Goal: Information Seeking & Learning: Learn about a topic

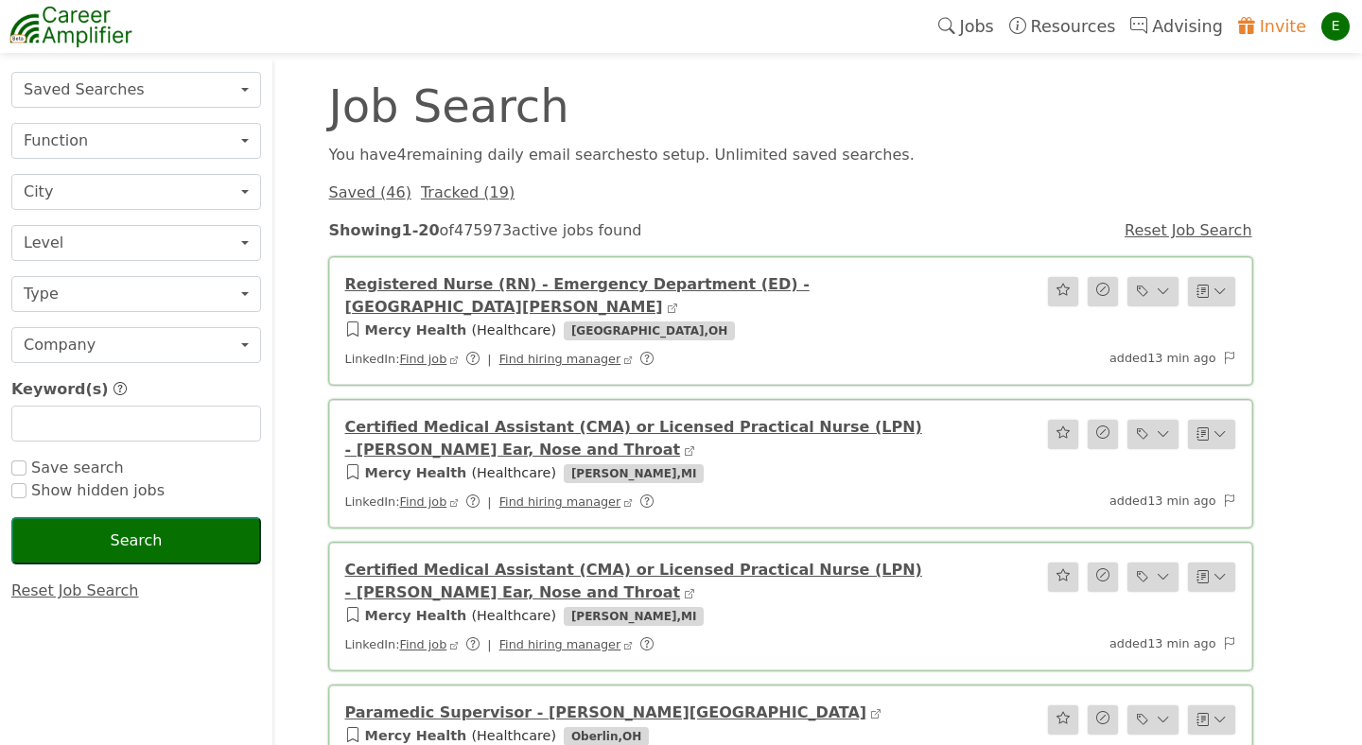
click at [1281, 26] on link "Invite" at bounding box center [1271, 26] width 83 height 43
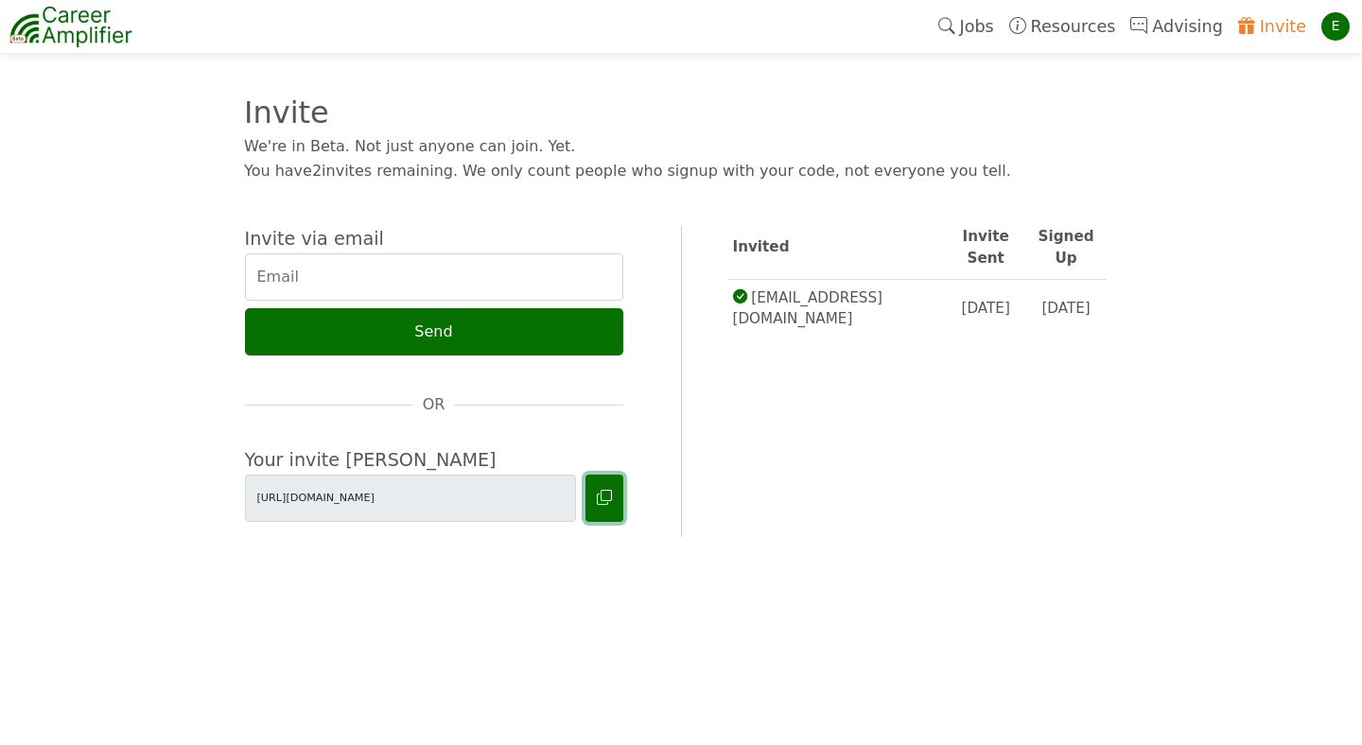
click at [600, 499] on icon at bounding box center [604, 498] width 15 height 18
click at [606, 502] on icon at bounding box center [604, 498] width 15 height 18
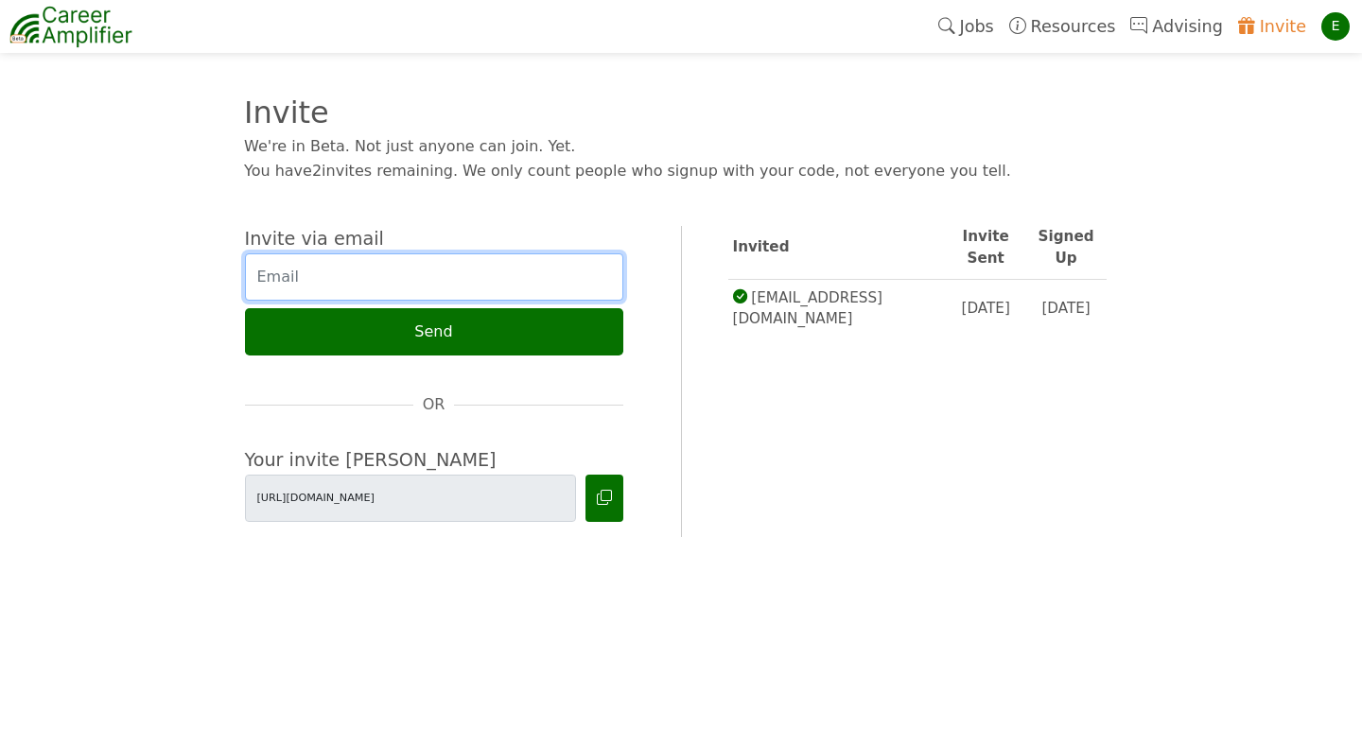
click at [426, 267] on input "email" at bounding box center [434, 276] width 378 height 47
paste input "kafyrov@outlook.com"
type input "kafyrov@outlook.com"
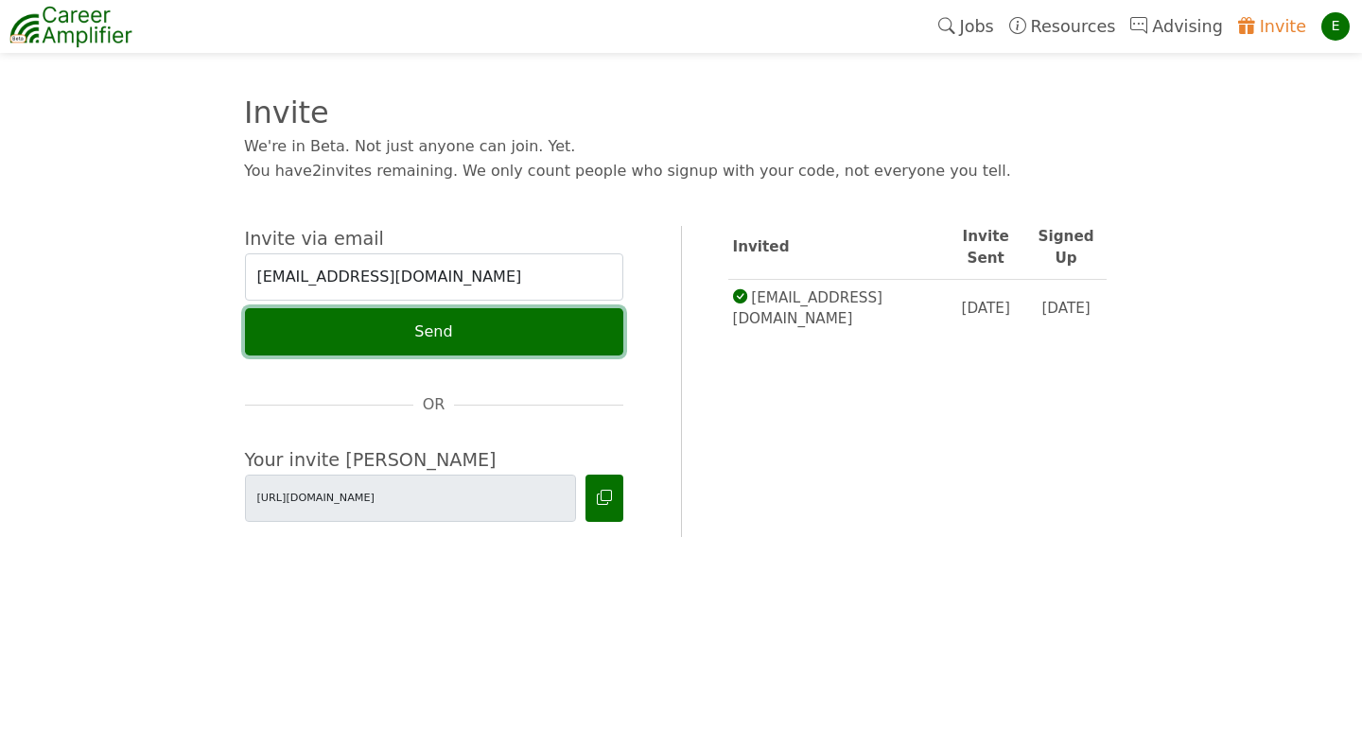
click at [453, 332] on button "Send" at bounding box center [434, 331] width 378 height 47
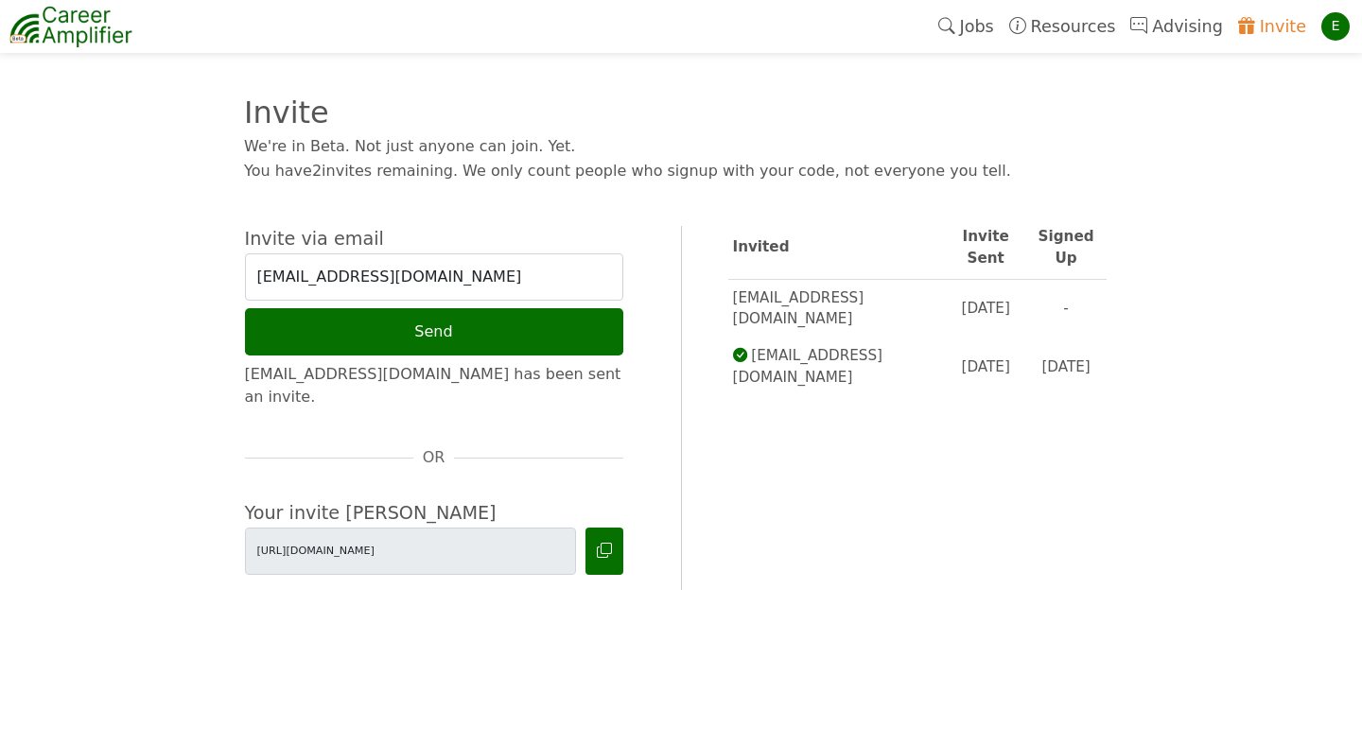
click at [993, 31] on link "Jobs" at bounding box center [965, 26] width 71 height 43
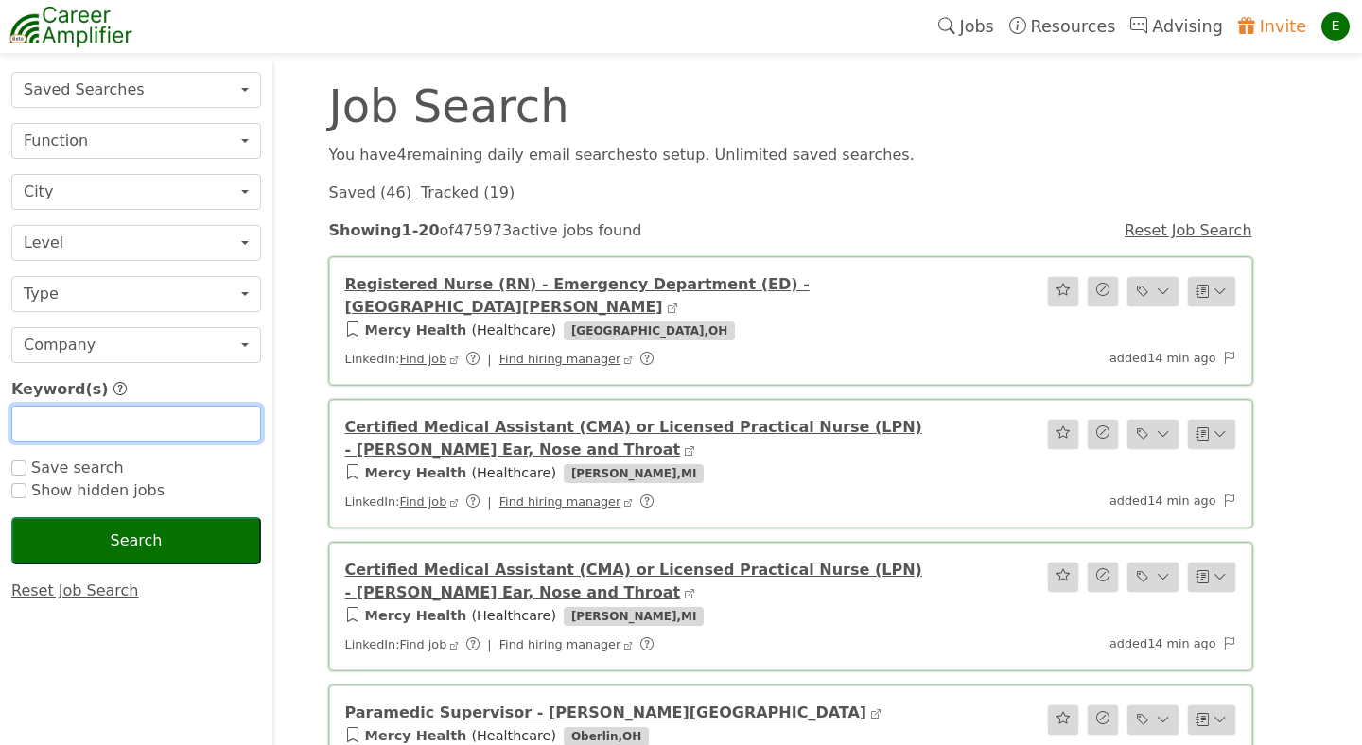
click at [150, 422] on input "text" at bounding box center [136, 424] width 250 height 36
type input "instructional"
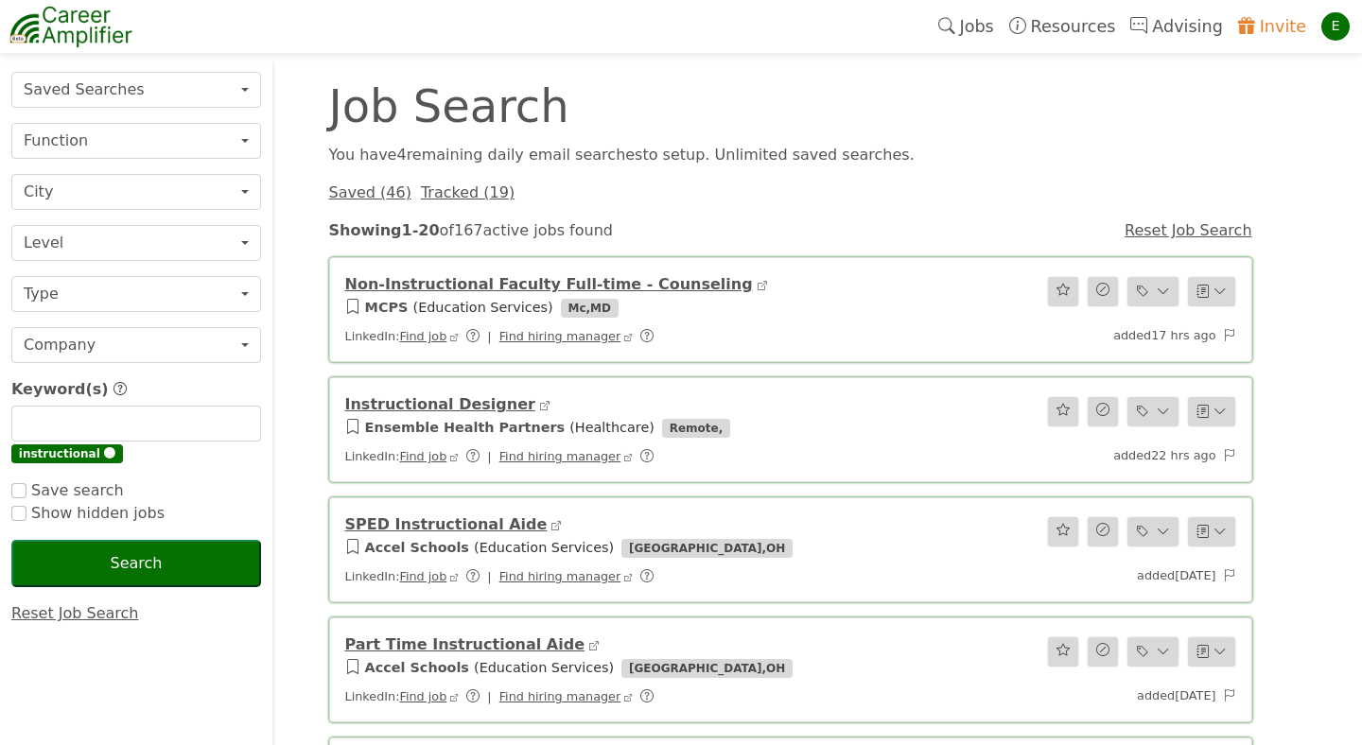
click at [104, 454] on span "🅧" at bounding box center [109, 453] width 11 height 13
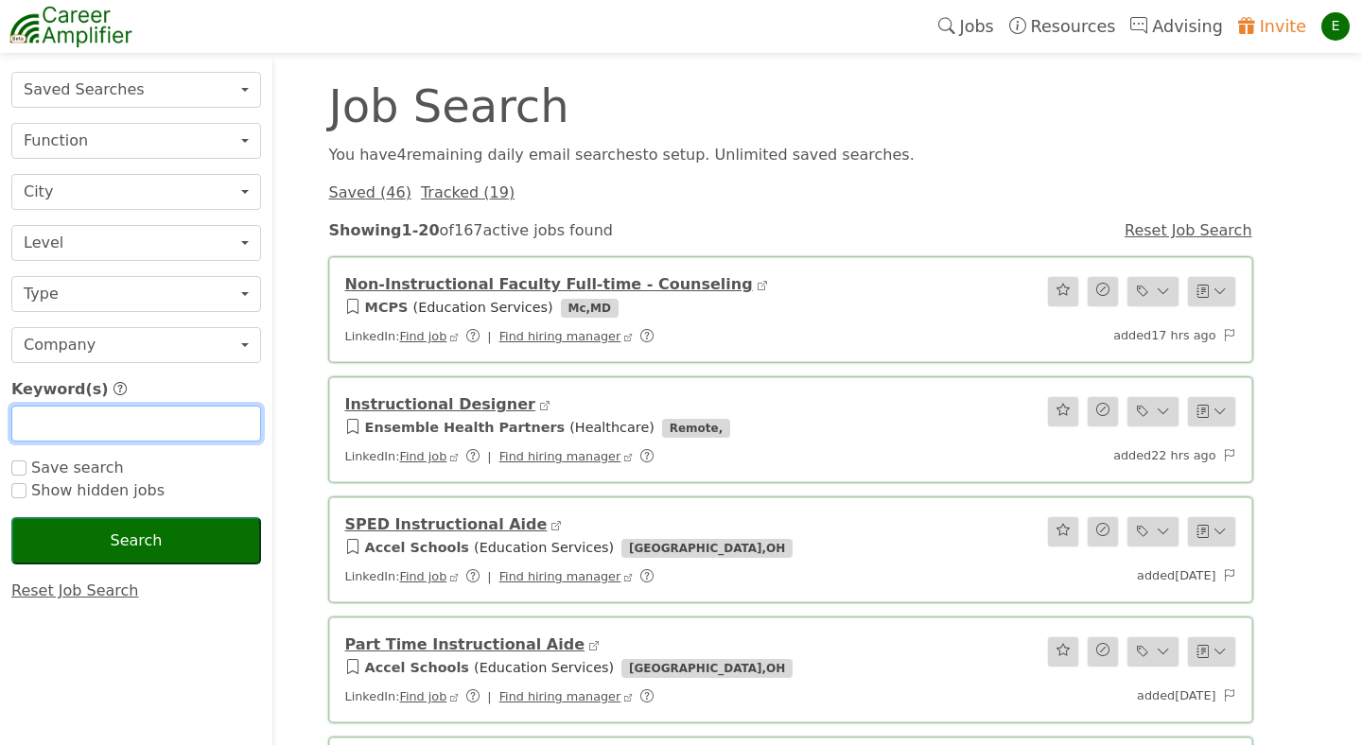
click at [103, 431] on input "text" at bounding box center [136, 424] width 250 height 36
type input "instructional"
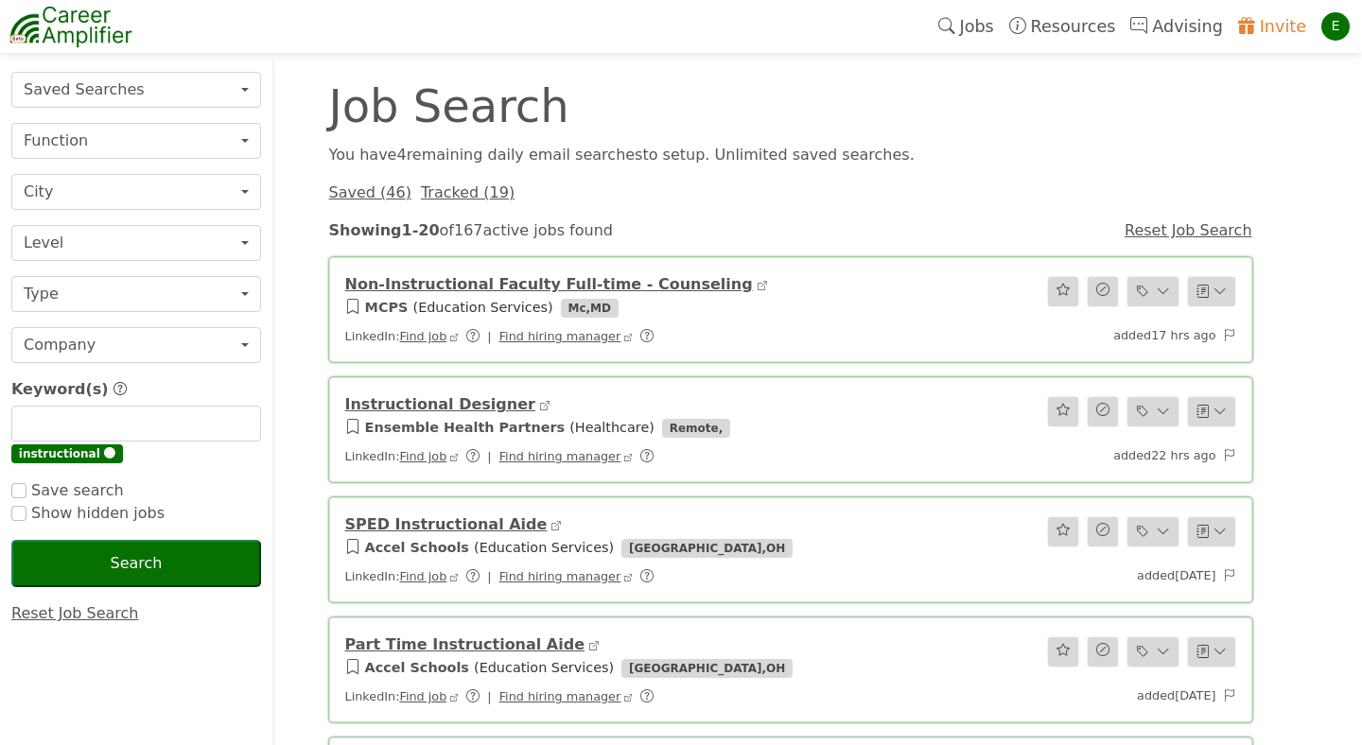
click at [104, 454] on span "🅧" at bounding box center [109, 453] width 11 height 13
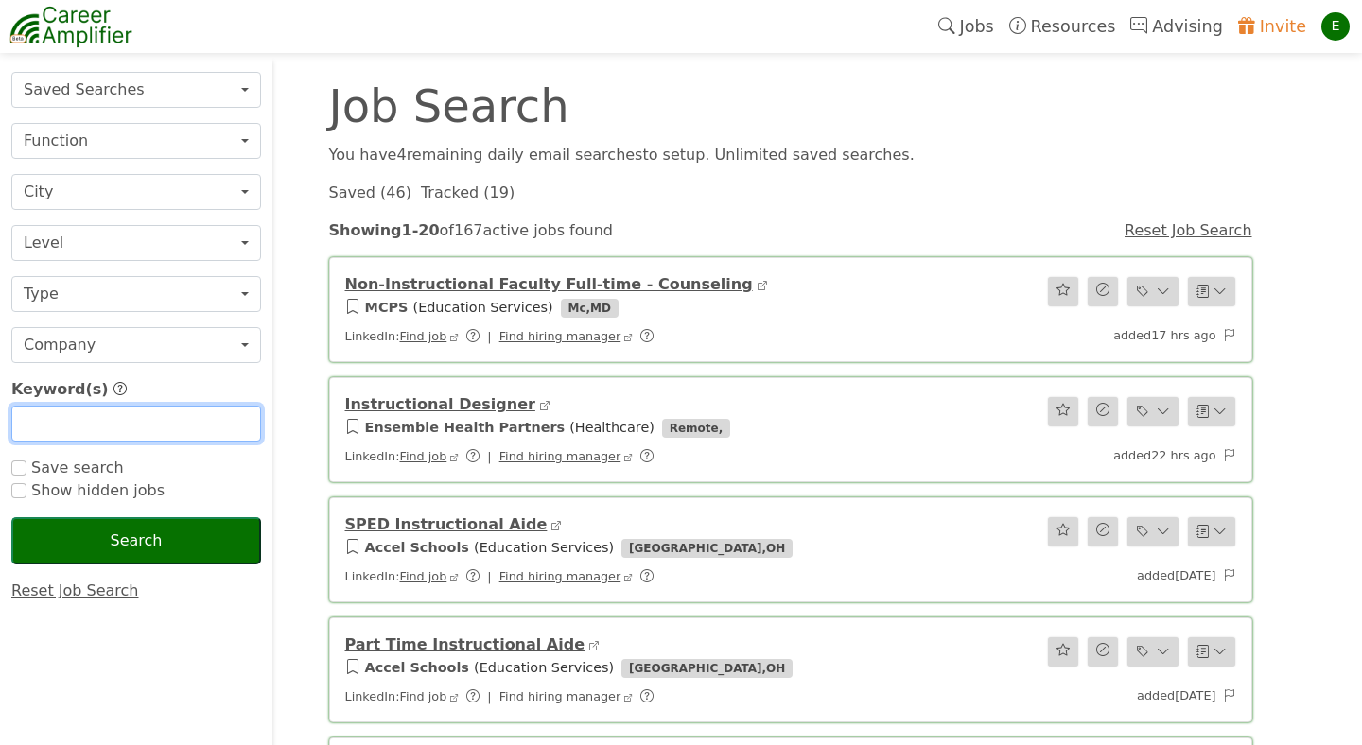
click at [107, 433] on input "text" at bounding box center [136, 424] width 250 height 36
type input "instructional designer"
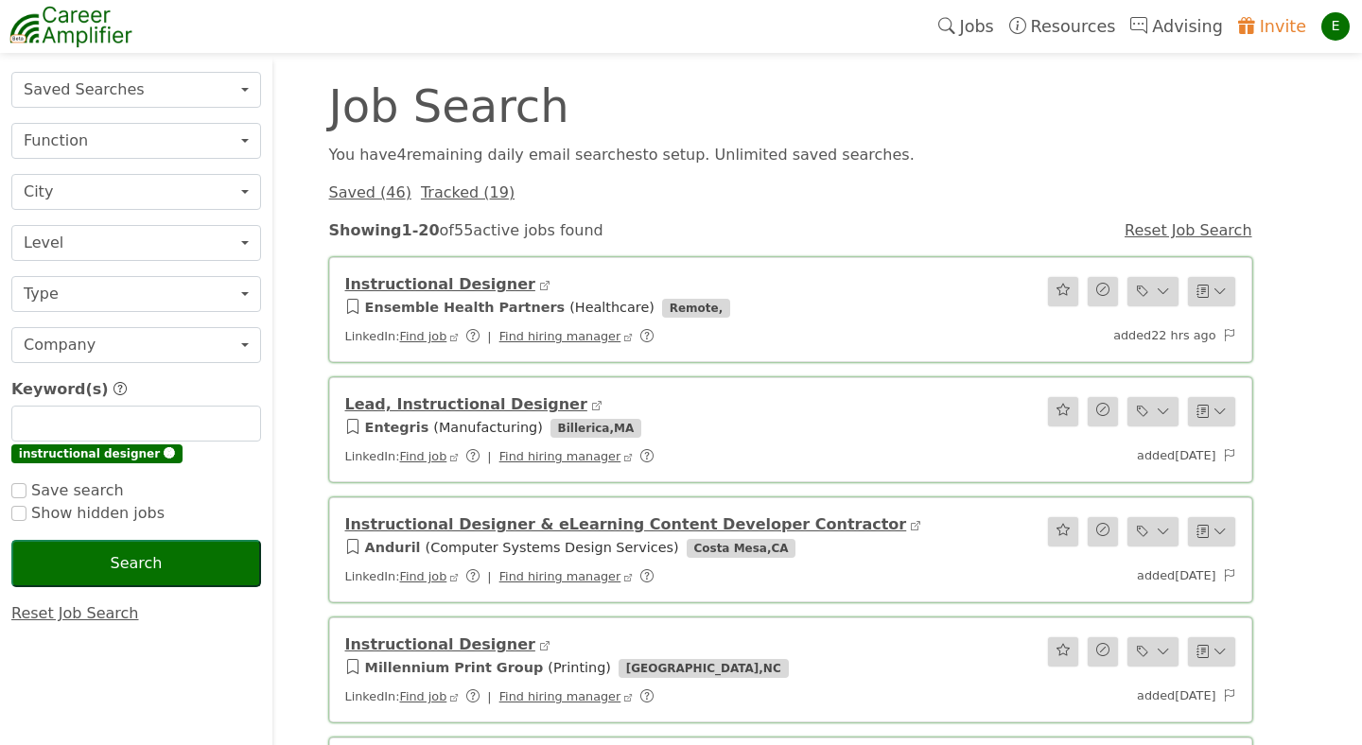
click at [139, 191] on button "City" at bounding box center [136, 192] width 250 height 36
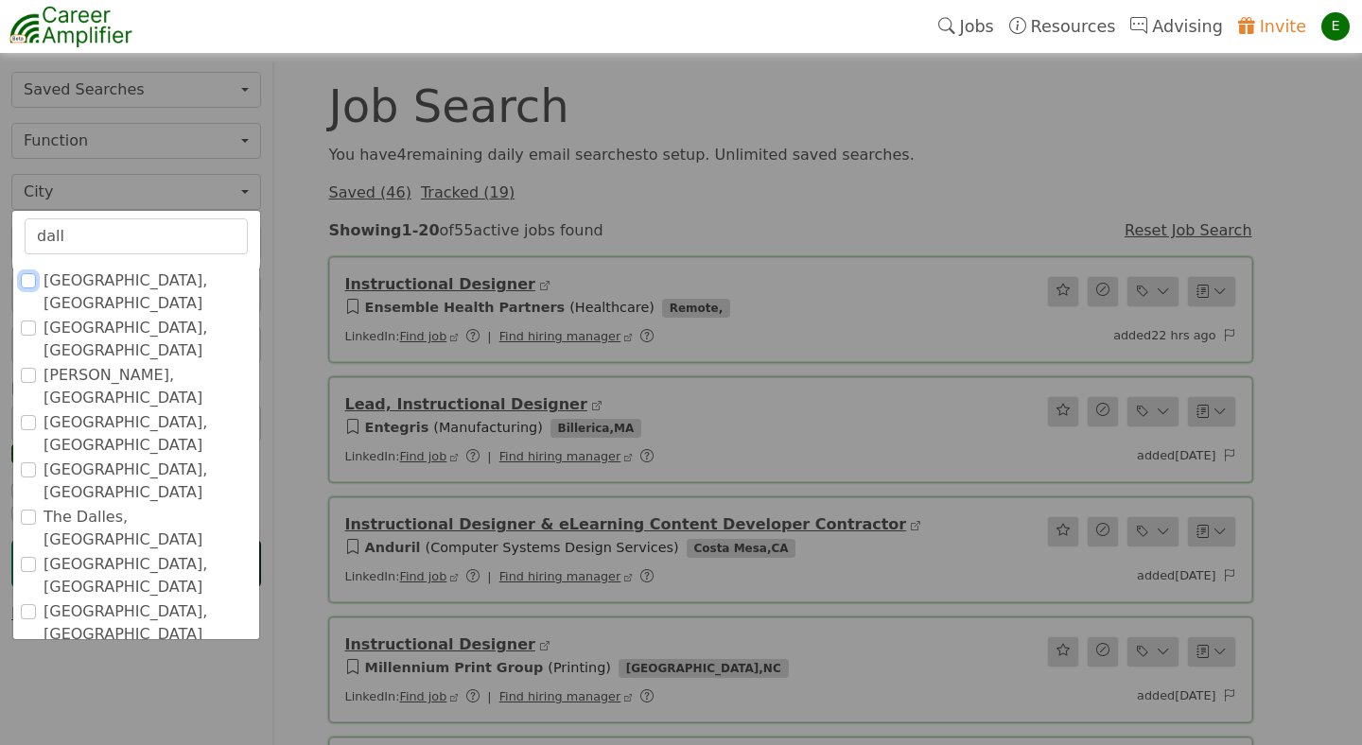
click at [27, 280] on input "[GEOGRAPHIC_DATA], [GEOGRAPHIC_DATA]" at bounding box center [28, 280] width 15 height 15
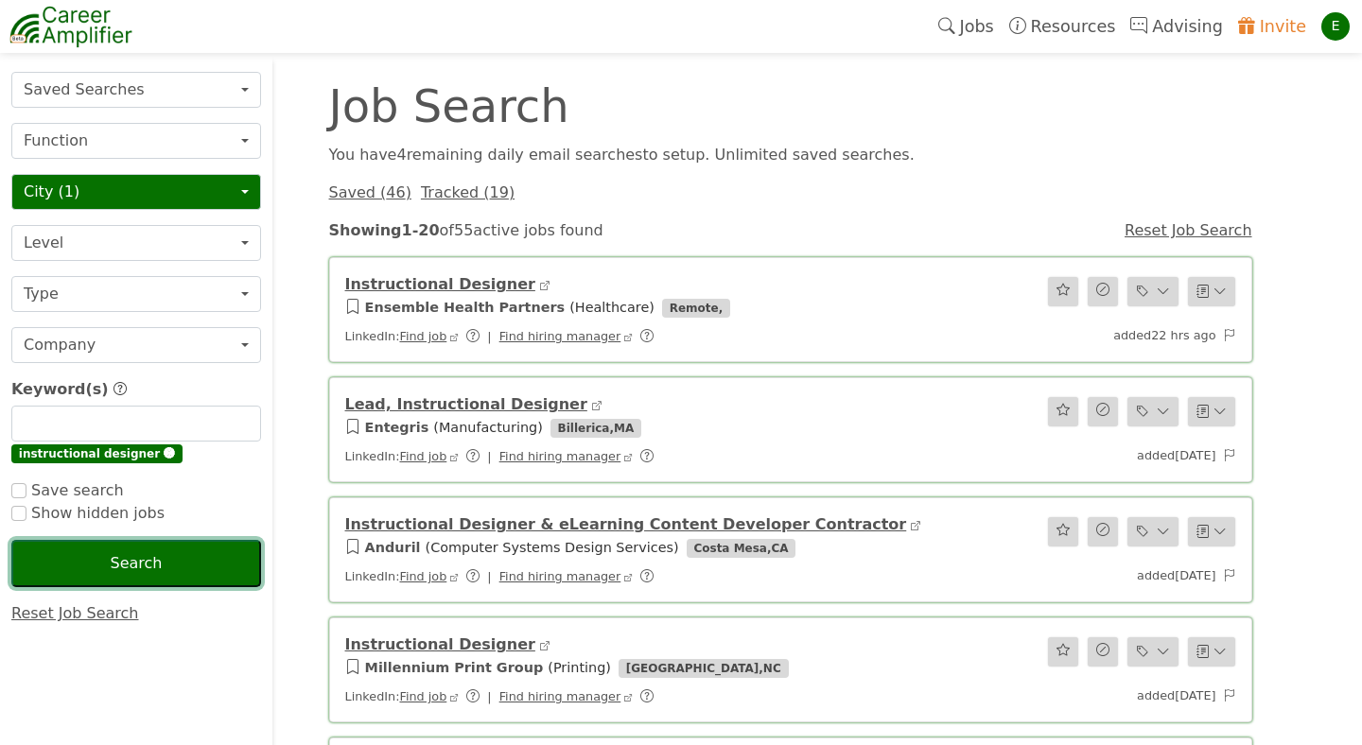
click at [126, 562] on button "Search" at bounding box center [136, 563] width 250 height 47
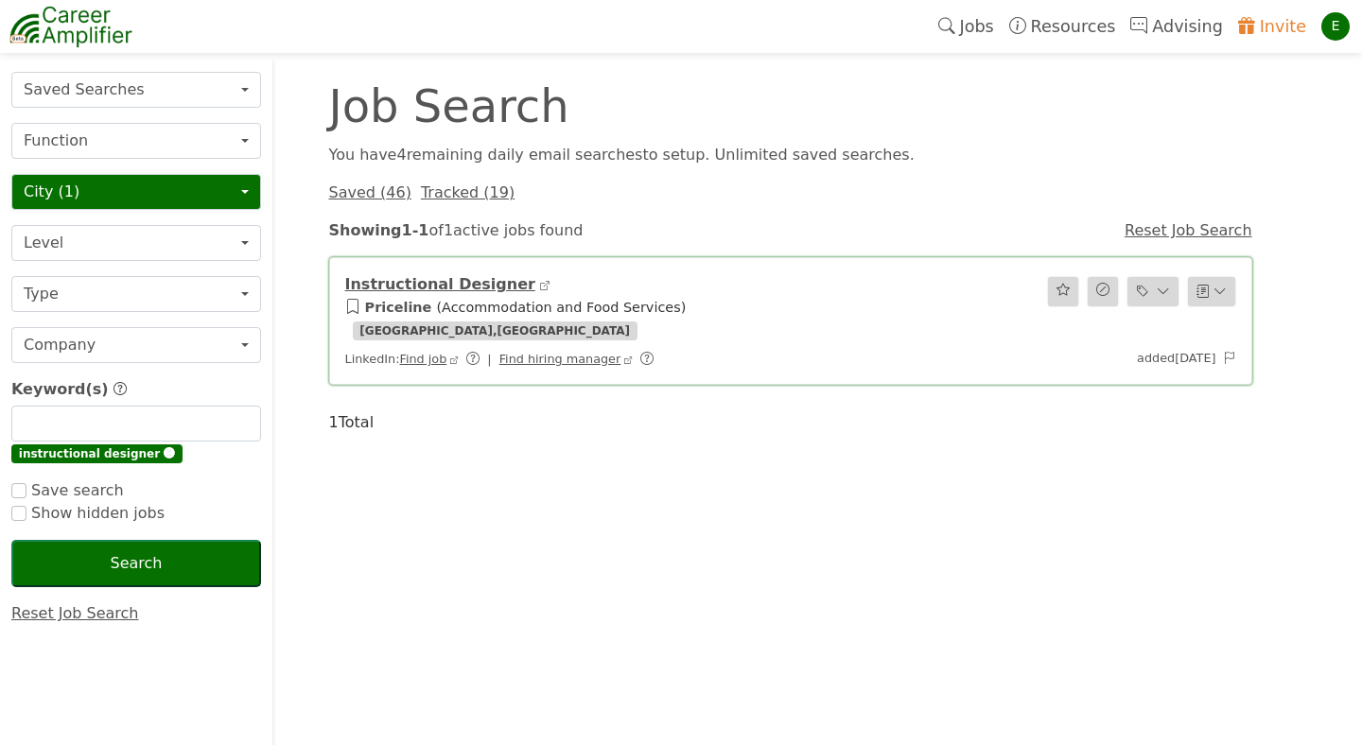
click at [242, 185] on button "City (1)" at bounding box center [136, 192] width 250 height 36
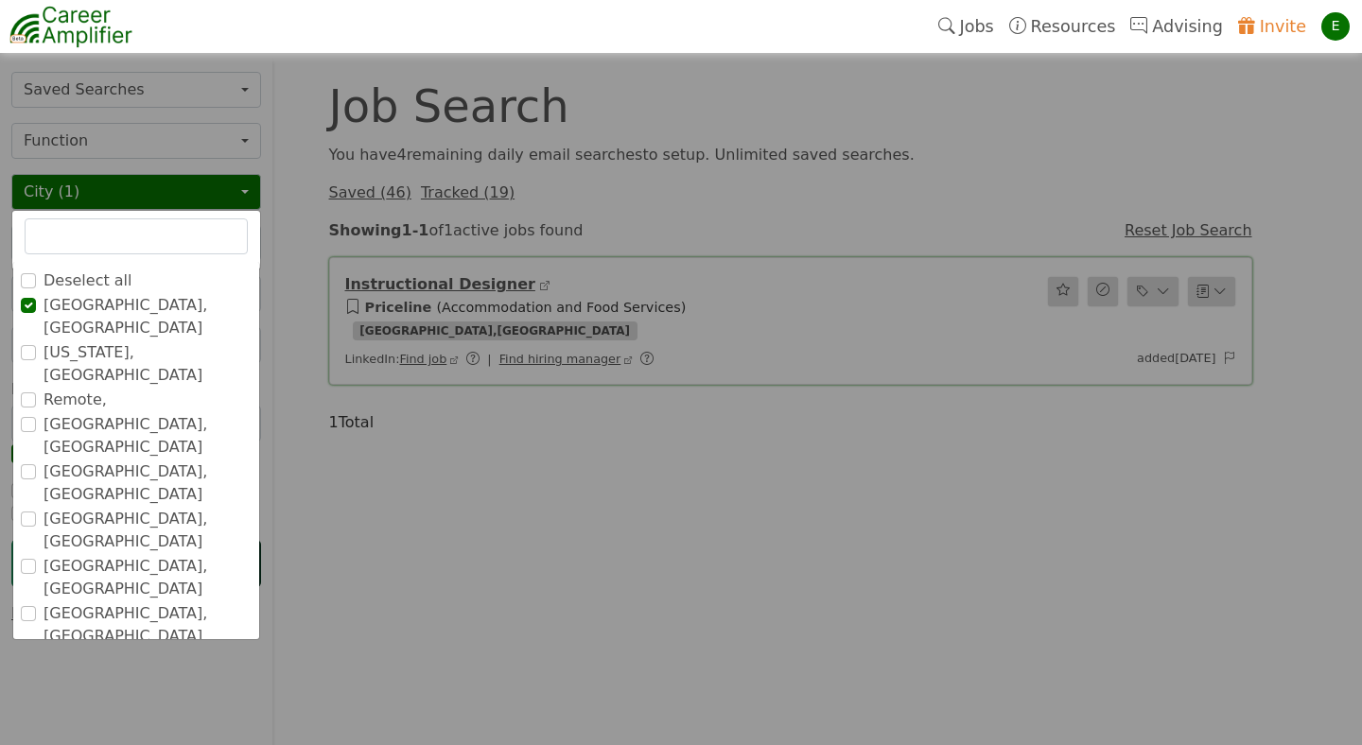
click at [154, 234] on input "text" at bounding box center [136, 236] width 223 height 36
click at [33, 392] on input "Remote," at bounding box center [28, 399] width 15 height 15
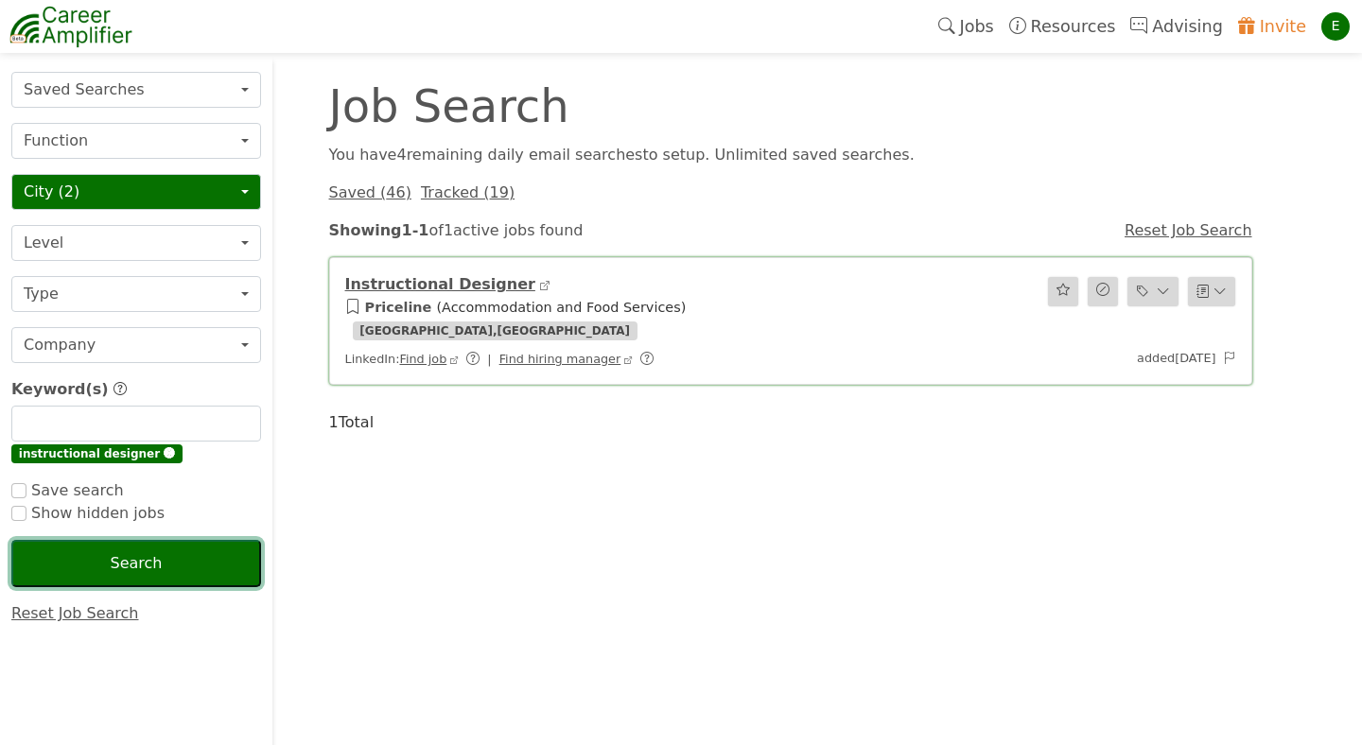
click at [107, 573] on button "Search" at bounding box center [136, 563] width 250 height 47
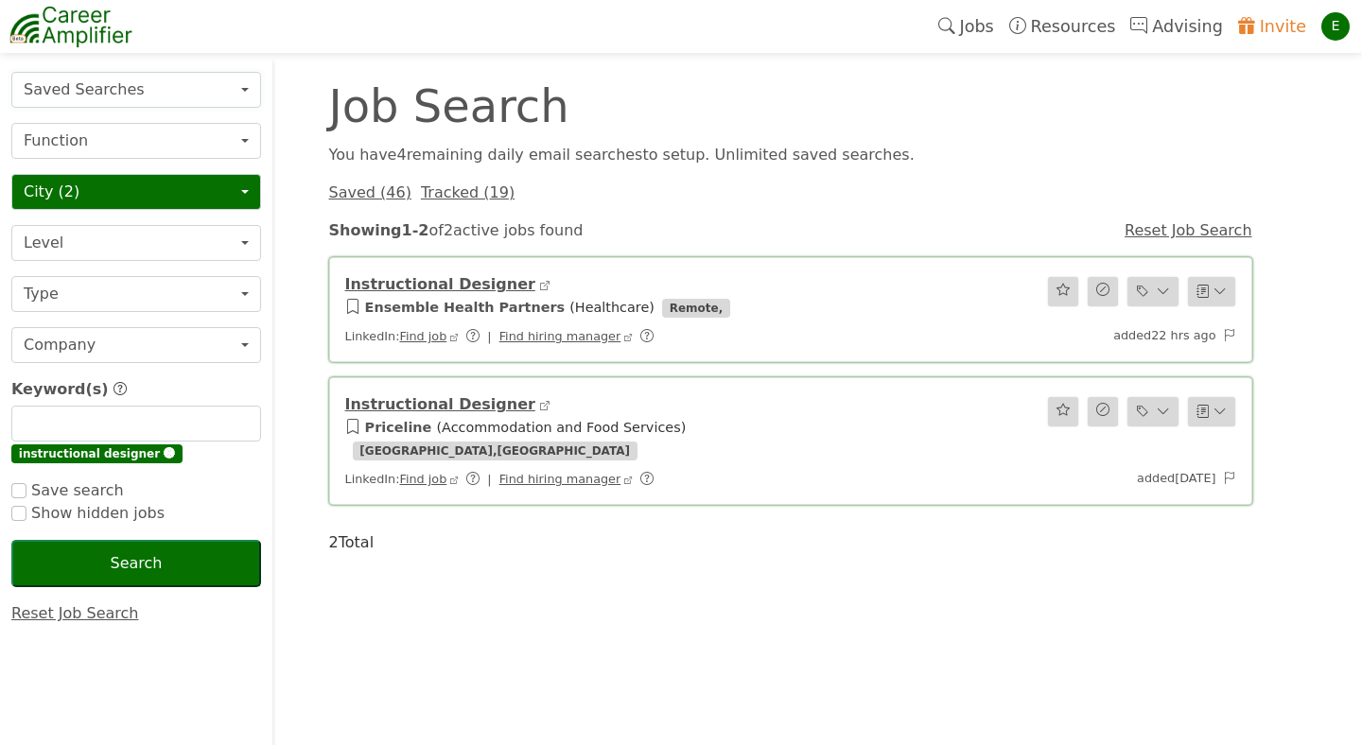
click at [233, 89] on button "Saved Searches" at bounding box center [136, 90] width 250 height 36
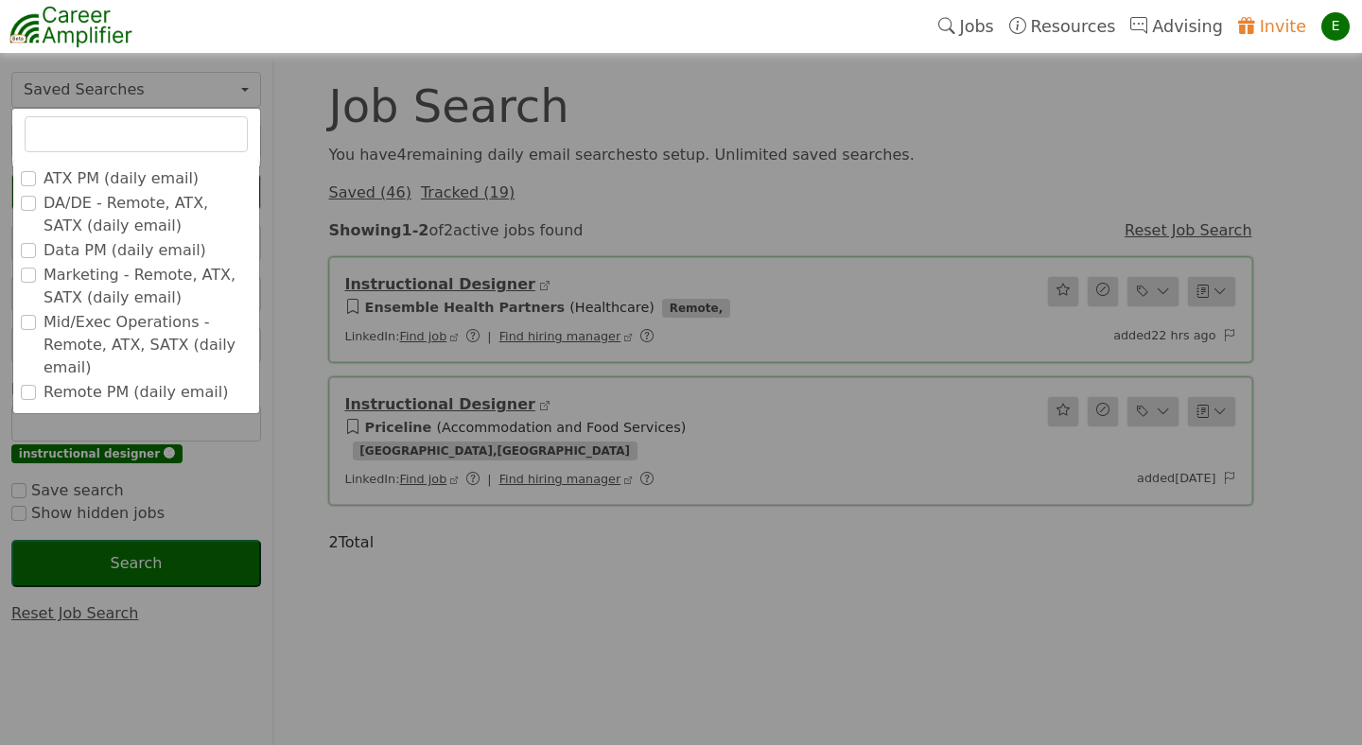
click at [70, 176] on label "ATX PM (daily email)" at bounding box center [120, 178] width 155 height 23
click at [0, 0] on input "ATX PM (daily email)" at bounding box center [0, 0] width 0 height 0
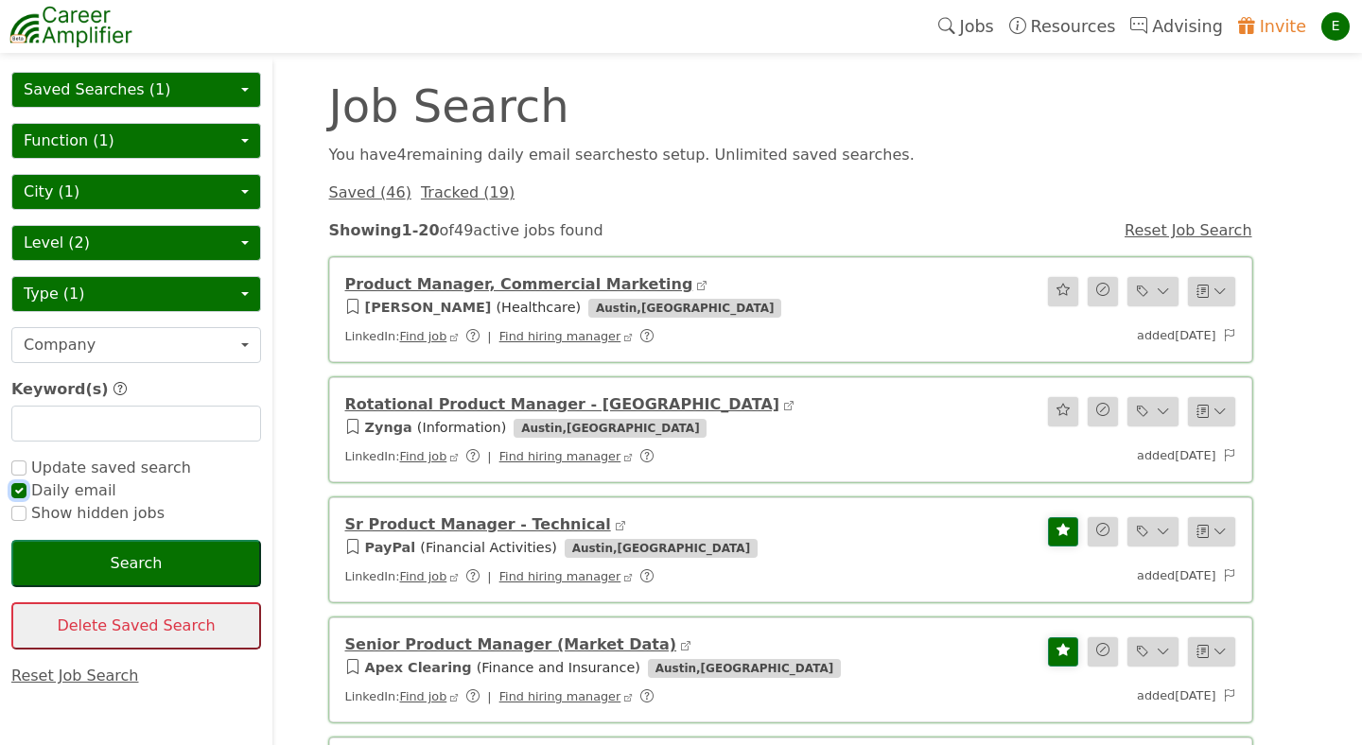
click at [16, 492] on input "checkbox" at bounding box center [18, 490] width 15 height 15
checkbox input "false"
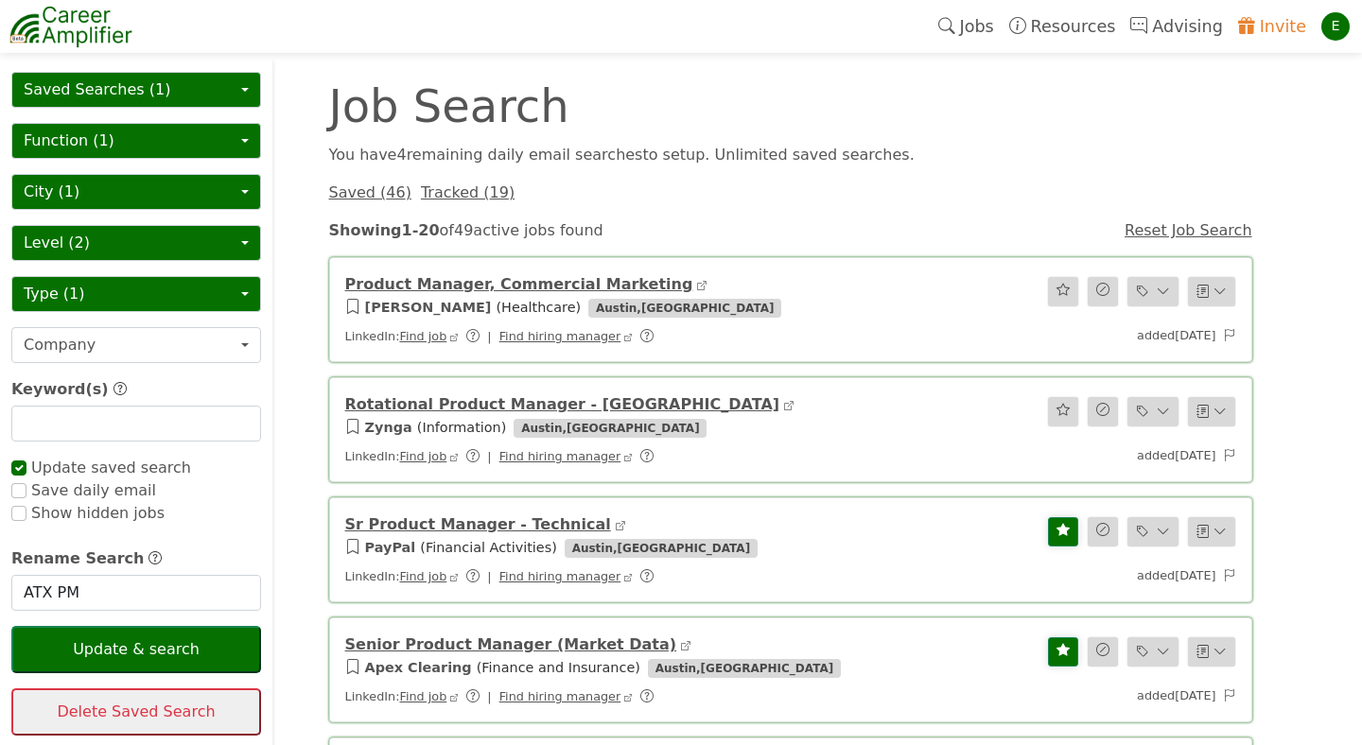
checkbox input "true"
click at [245, 82] on button "Saved Searches (1)" at bounding box center [136, 90] width 250 height 36
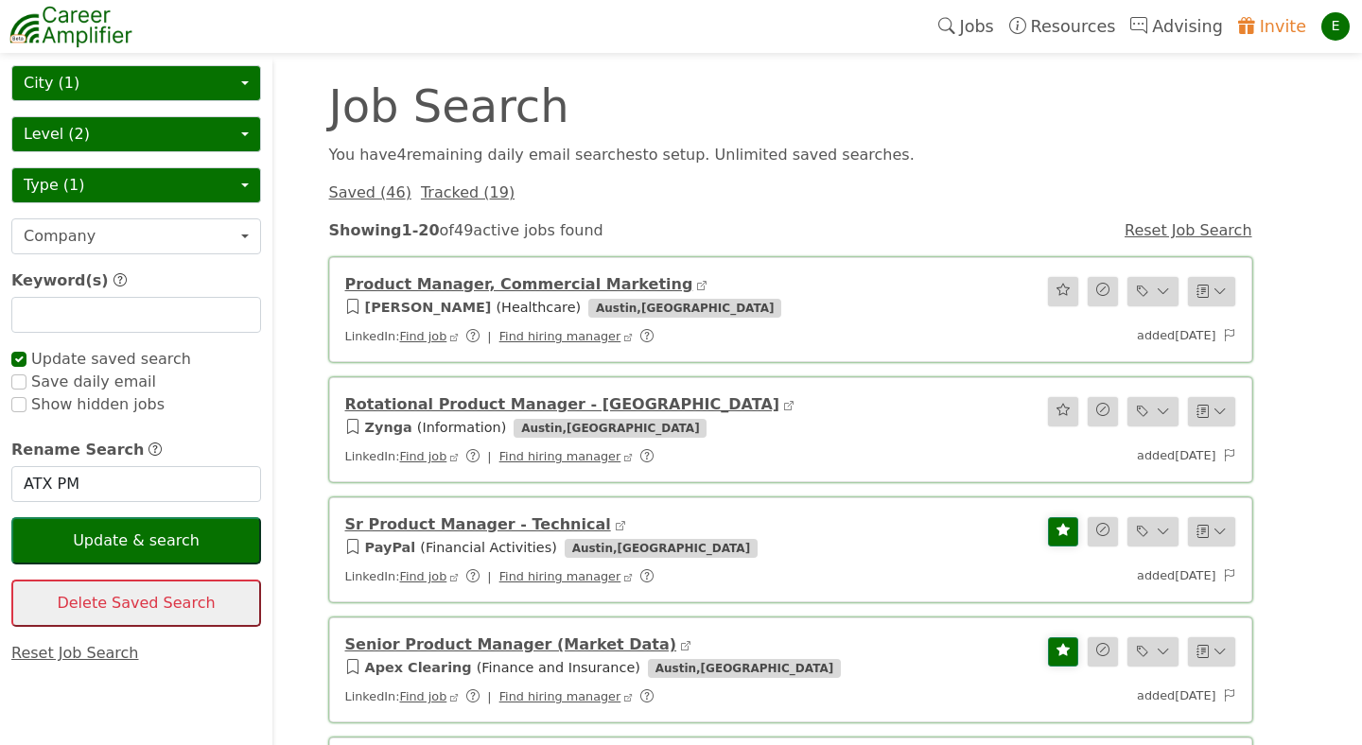
scroll to position [120, 0]
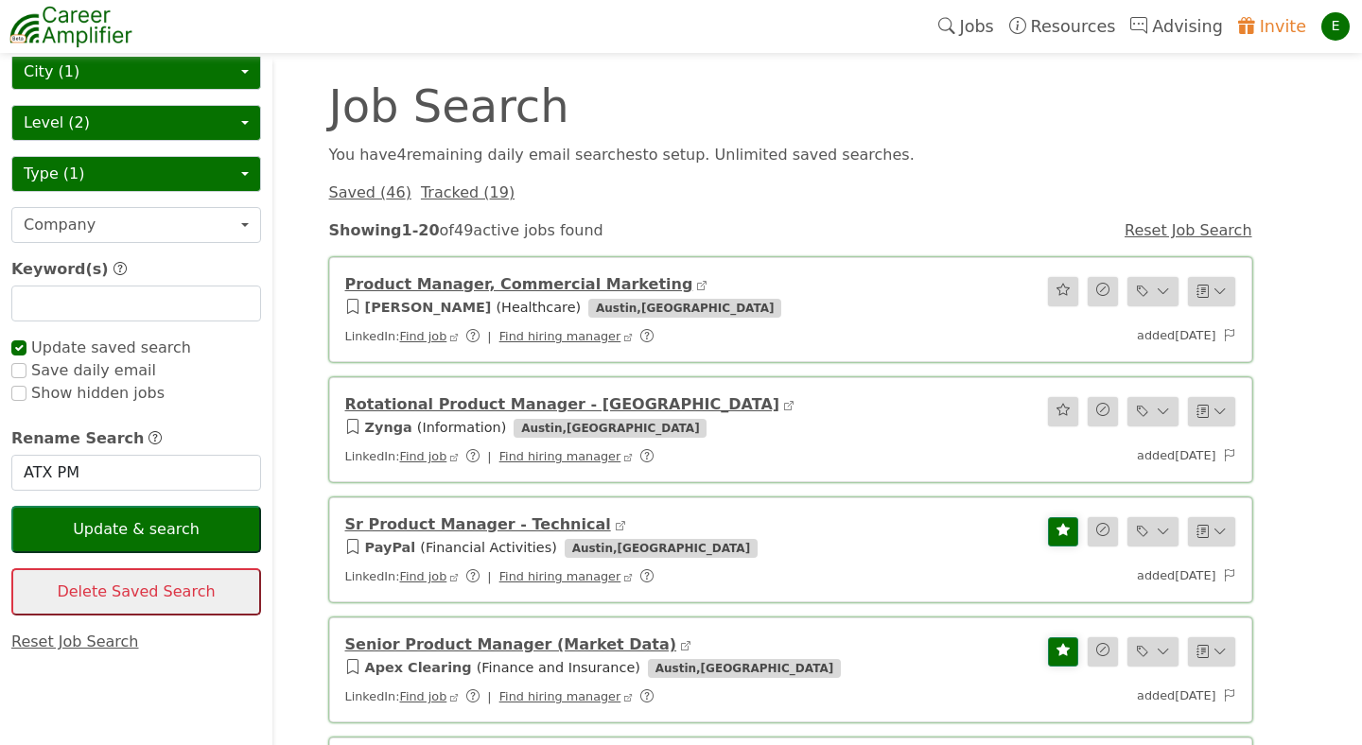
click at [36, 645] on link "Reset Job Search" at bounding box center [75, 642] width 128 height 18
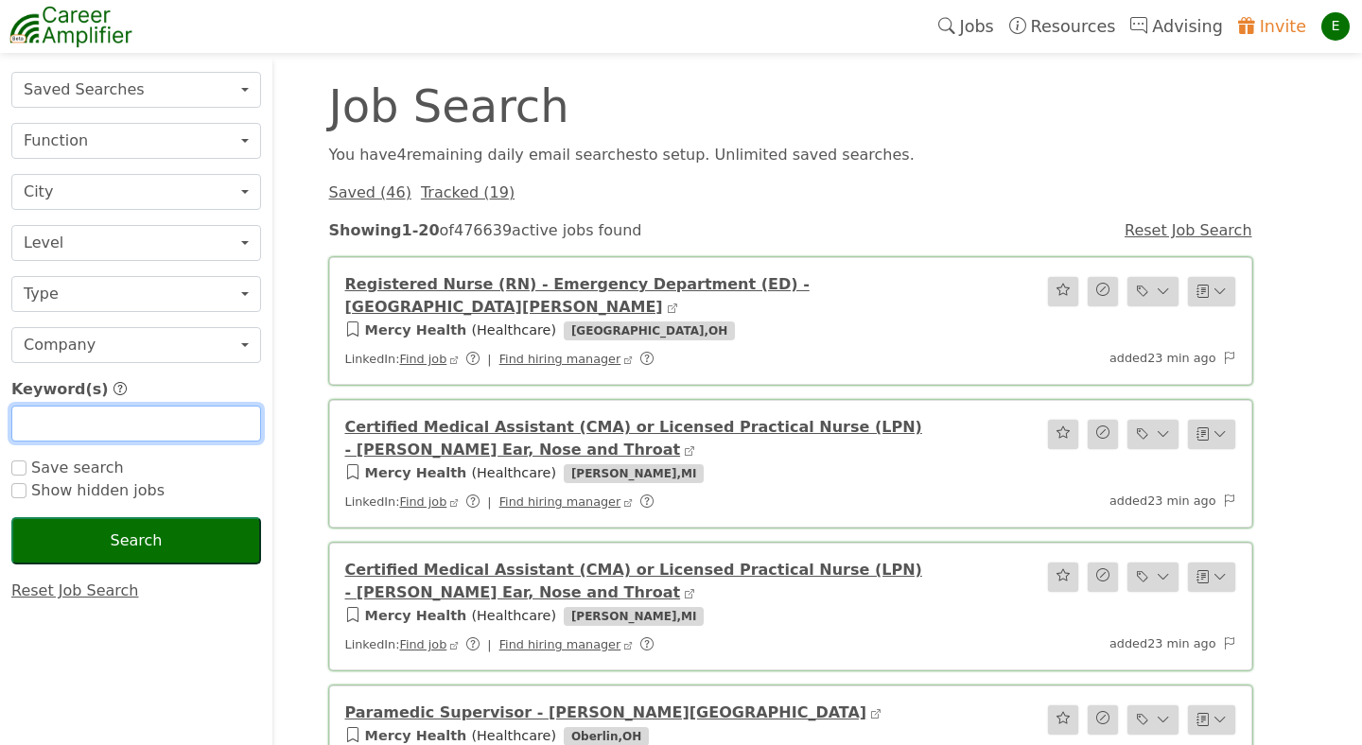
click at [125, 421] on input "text" at bounding box center [136, 424] width 250 height 36
type input "instructional designer"
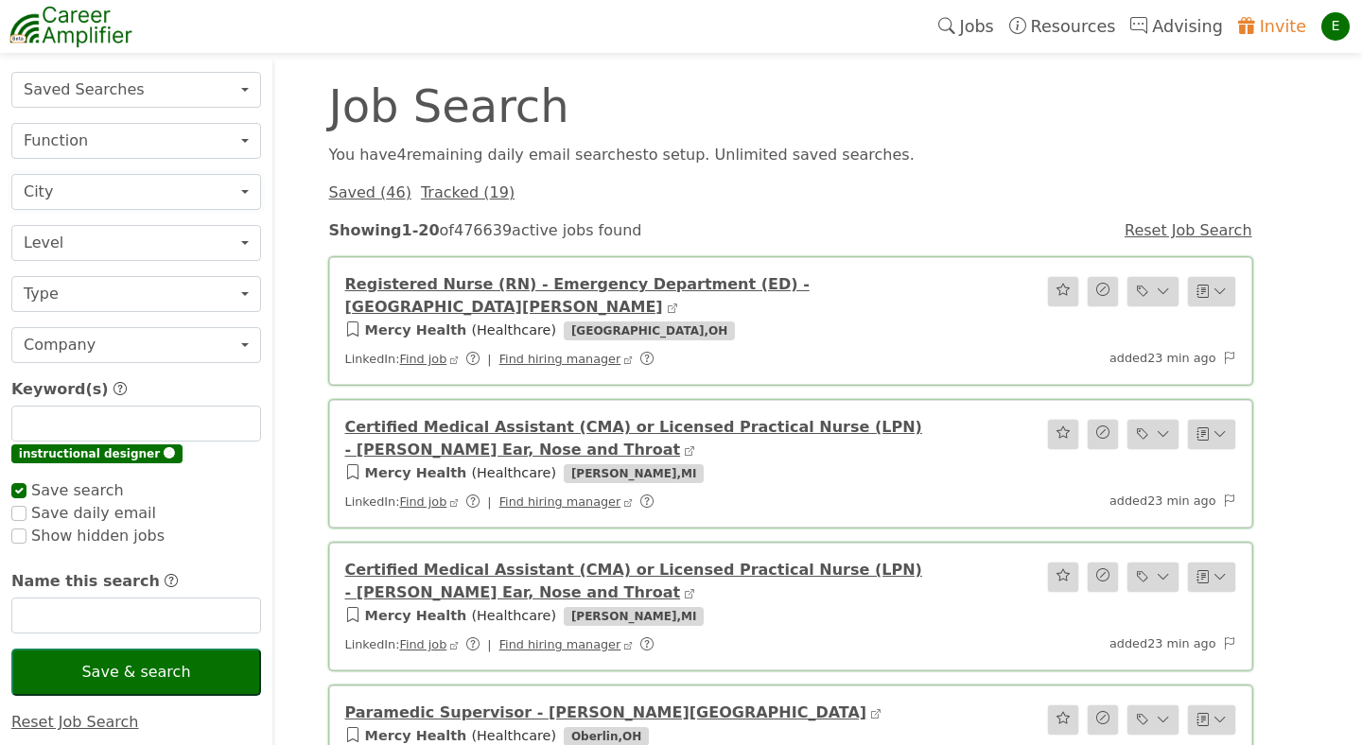
click at [146, 200] on button "City" at bounding box center [136, 192] width 250 height 36
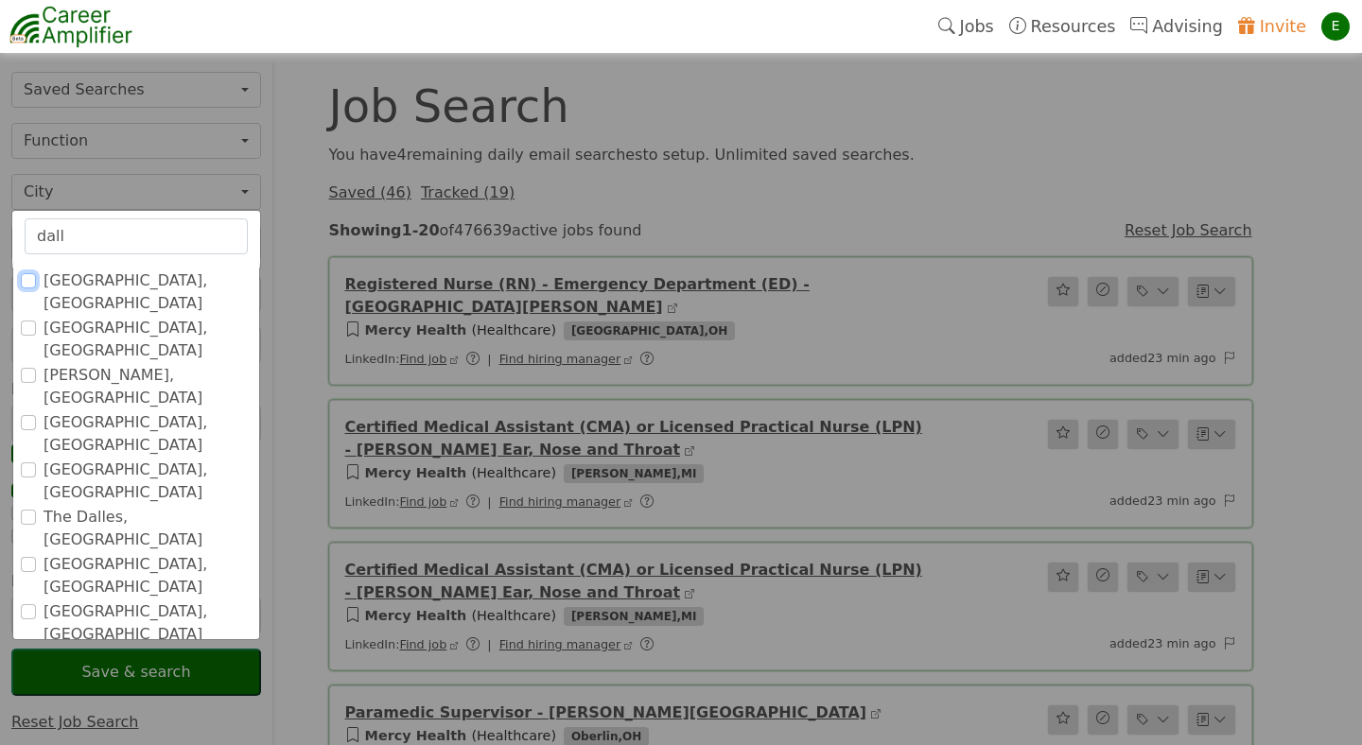
click at [24, 276] on input "[GEOGRAPHIC_DATA], [GEOGRAPHIC_DATA]" at bounding box center [28, 280] width 15 height 15
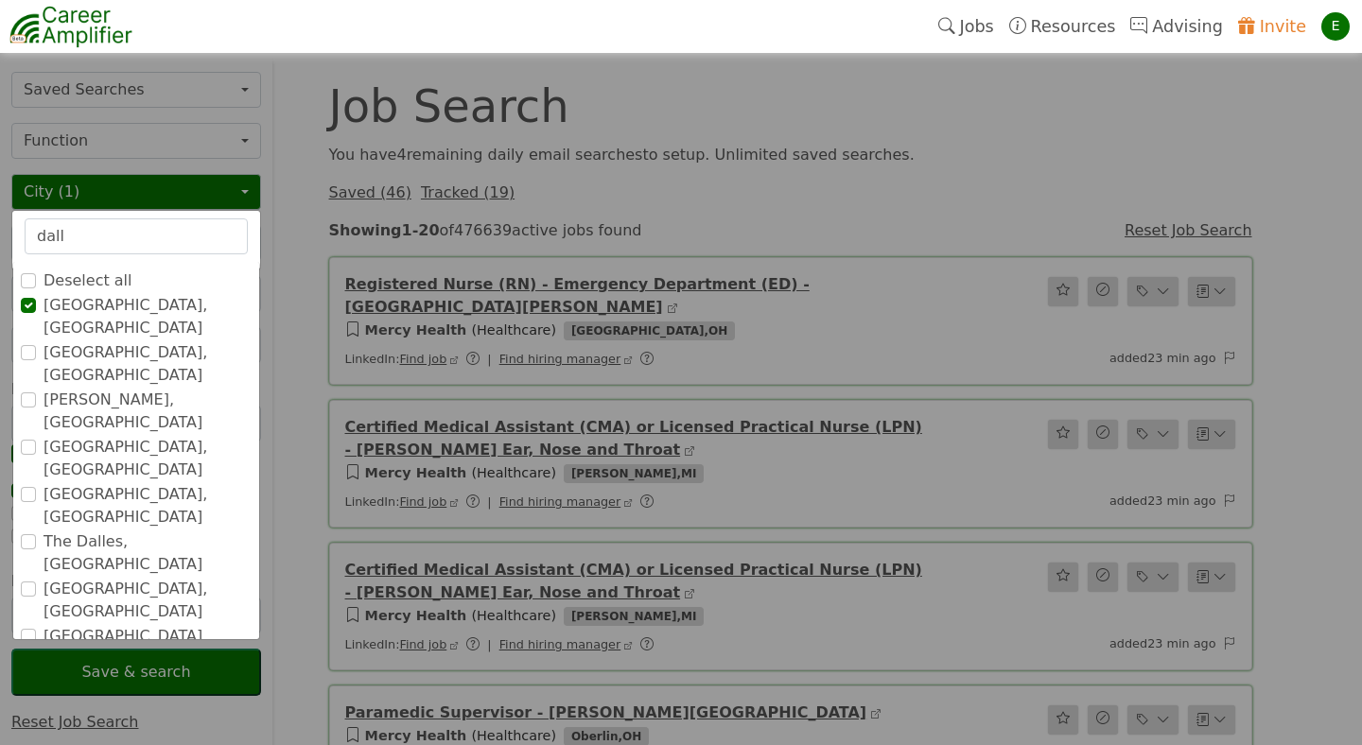
click at [96, 241] on input "dall" at bounding box center [136, 236] width 223 height 36
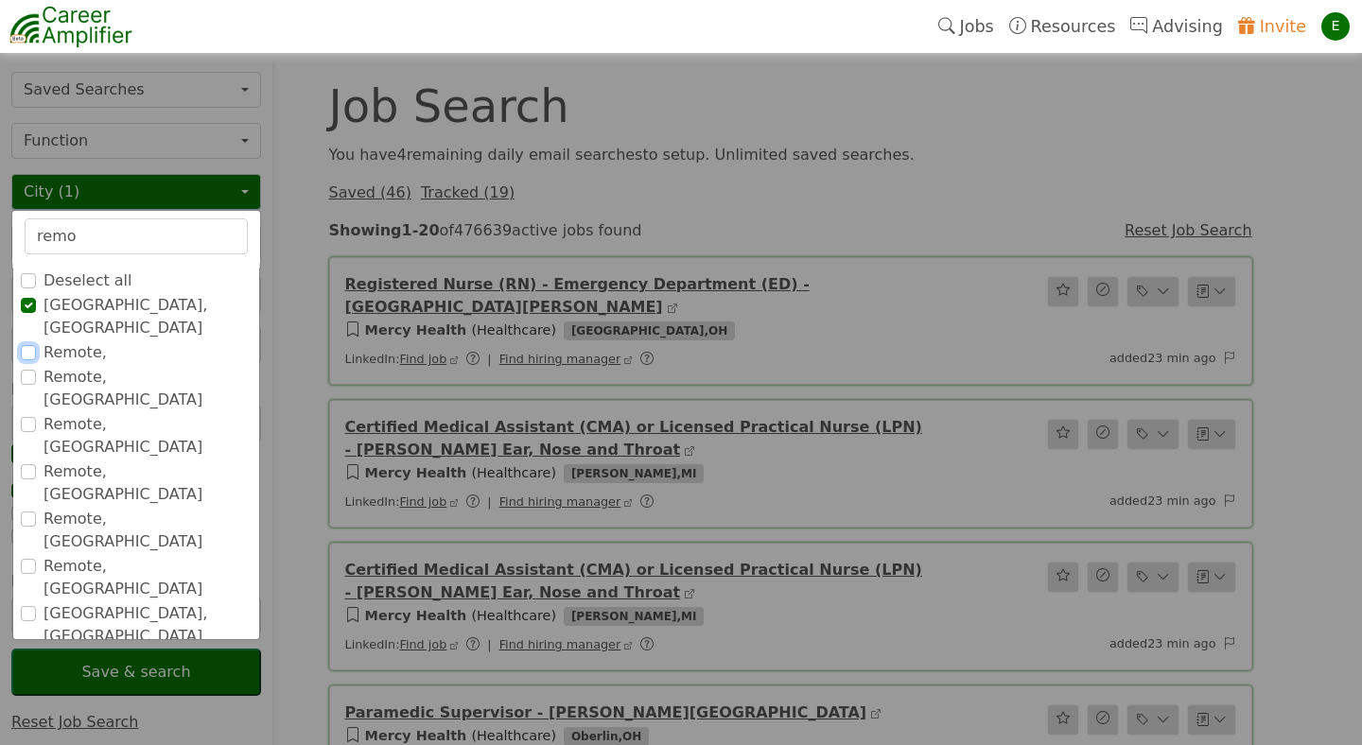
click at [30, 345] on input "Remote," at bounding box center [28, 352] width 15 height 15
click at [25, 370] on input "Remote, [GEOGRAPHIC_DATA]" at bounding box center [28, 377] width 15 height 15
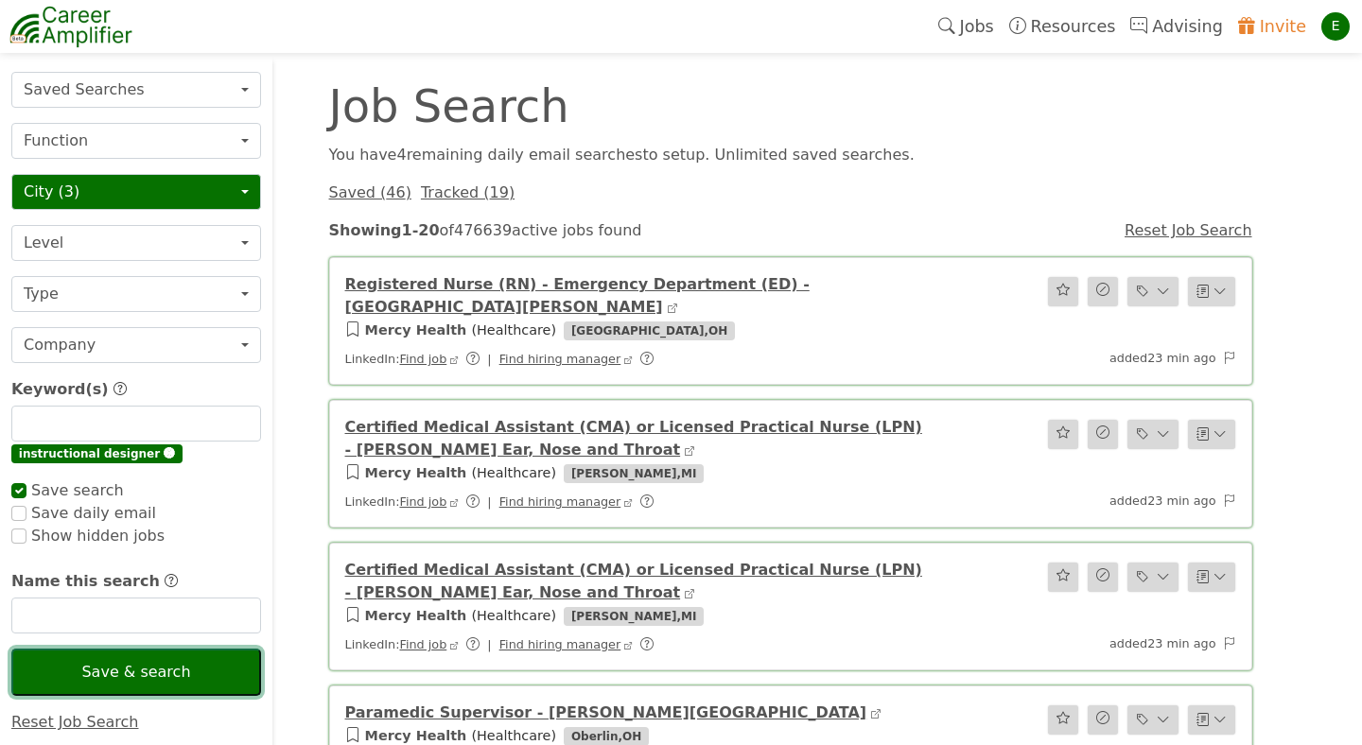
click at [145, 676] on button "Save & search" at bounding box center [136, 672] width 250 height 47
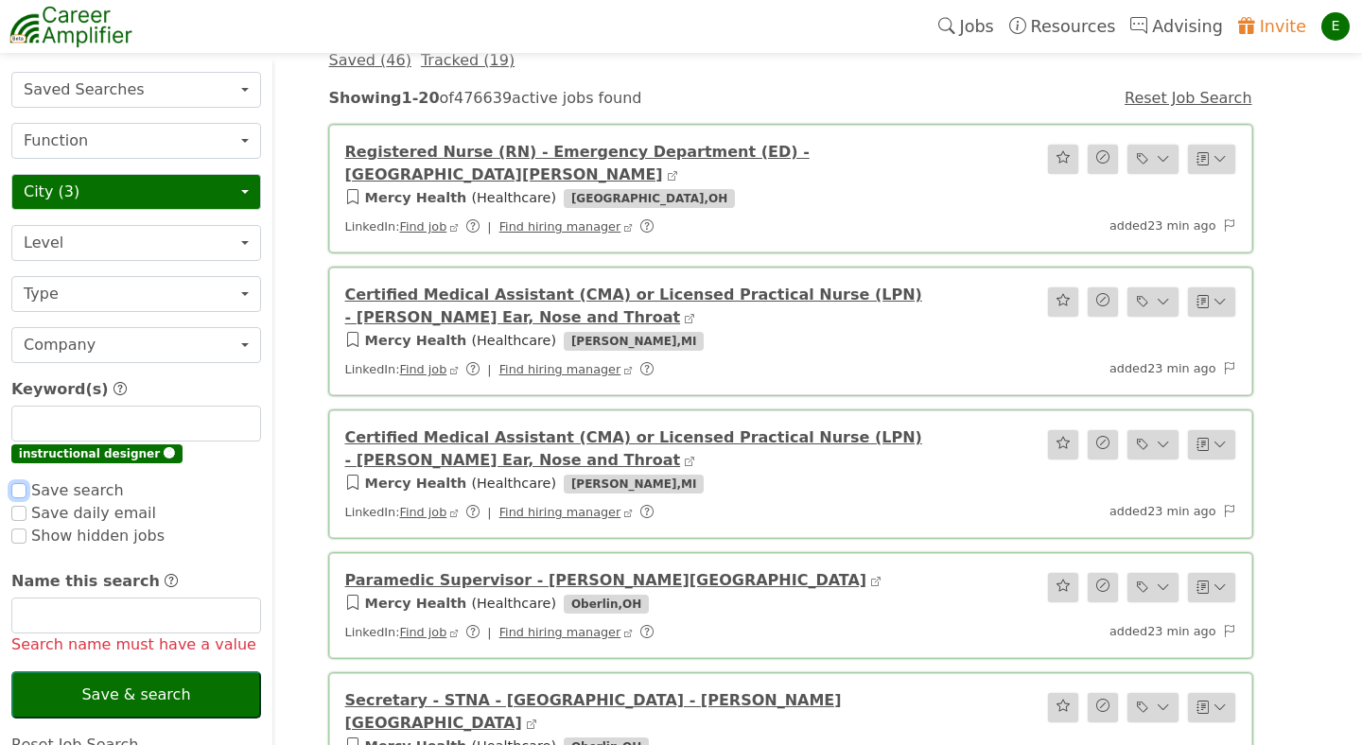
click at [18, 492] on input "checkbox" at bounding box center [18, 490] width 15 height 15
checkbox input "false"
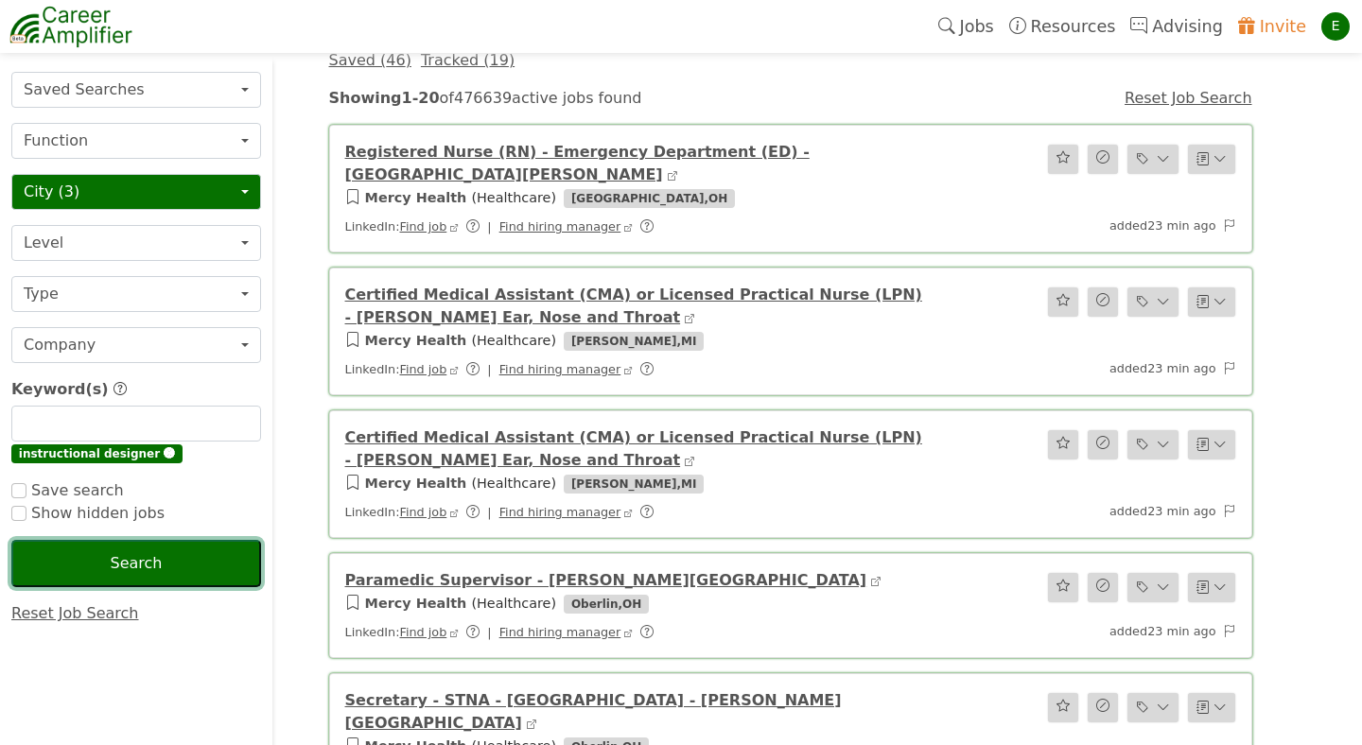
click at [104, 572] on button "Search" at bounding box center [136, 563] width 250 height 47
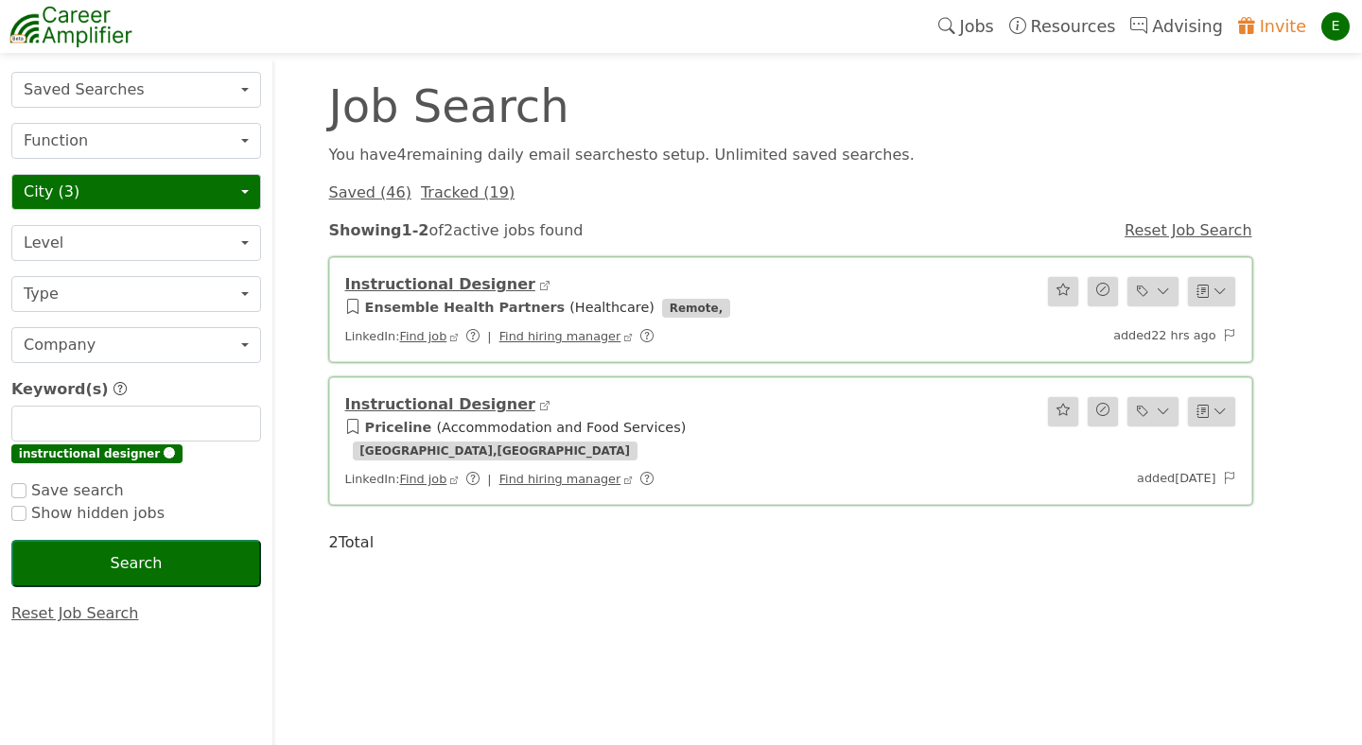
click at [249, 194] on button "City (3)" at bounding box center [136, 192] width 250 height 36
click at [83, 417] on input "text" at bounding box center [136, 424] width 250 height 36
type input "elearning"
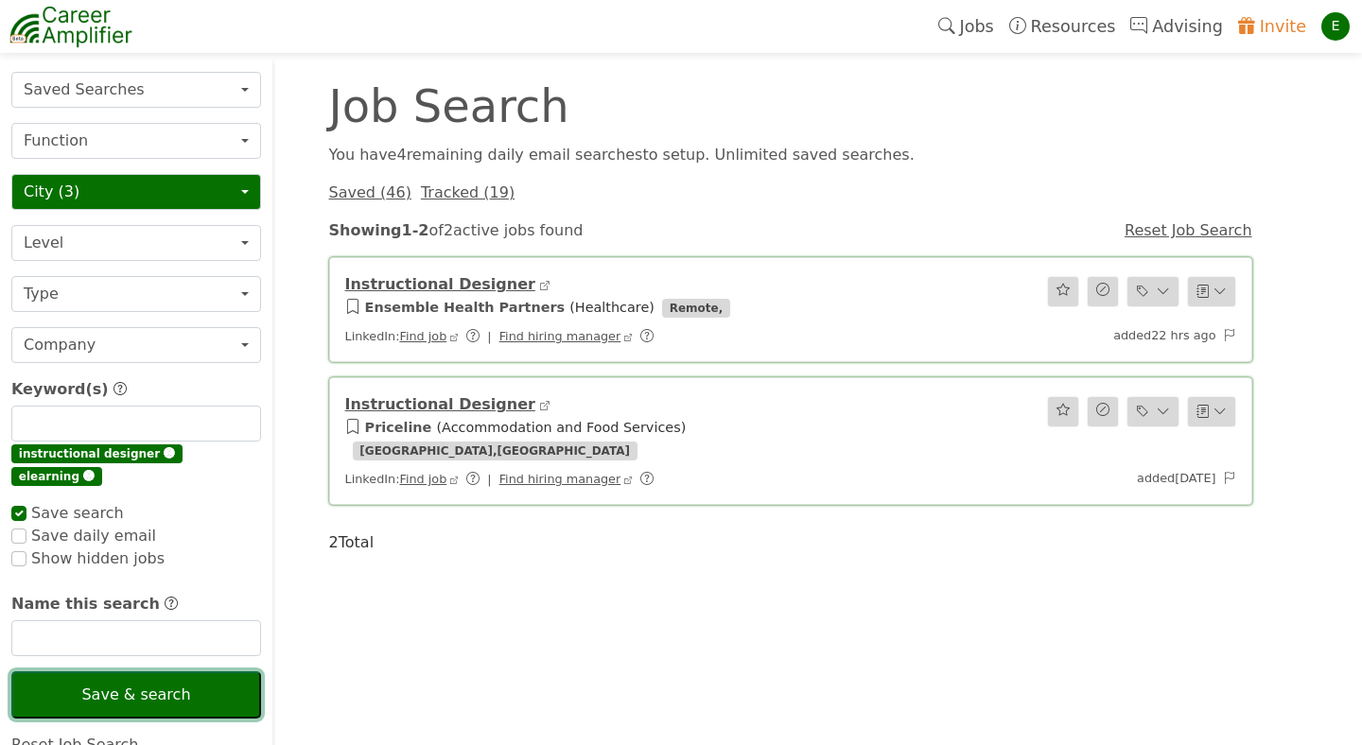
click at [99, 680] on button "Save & search" at bounding box center [136, 694] width 250 height 47
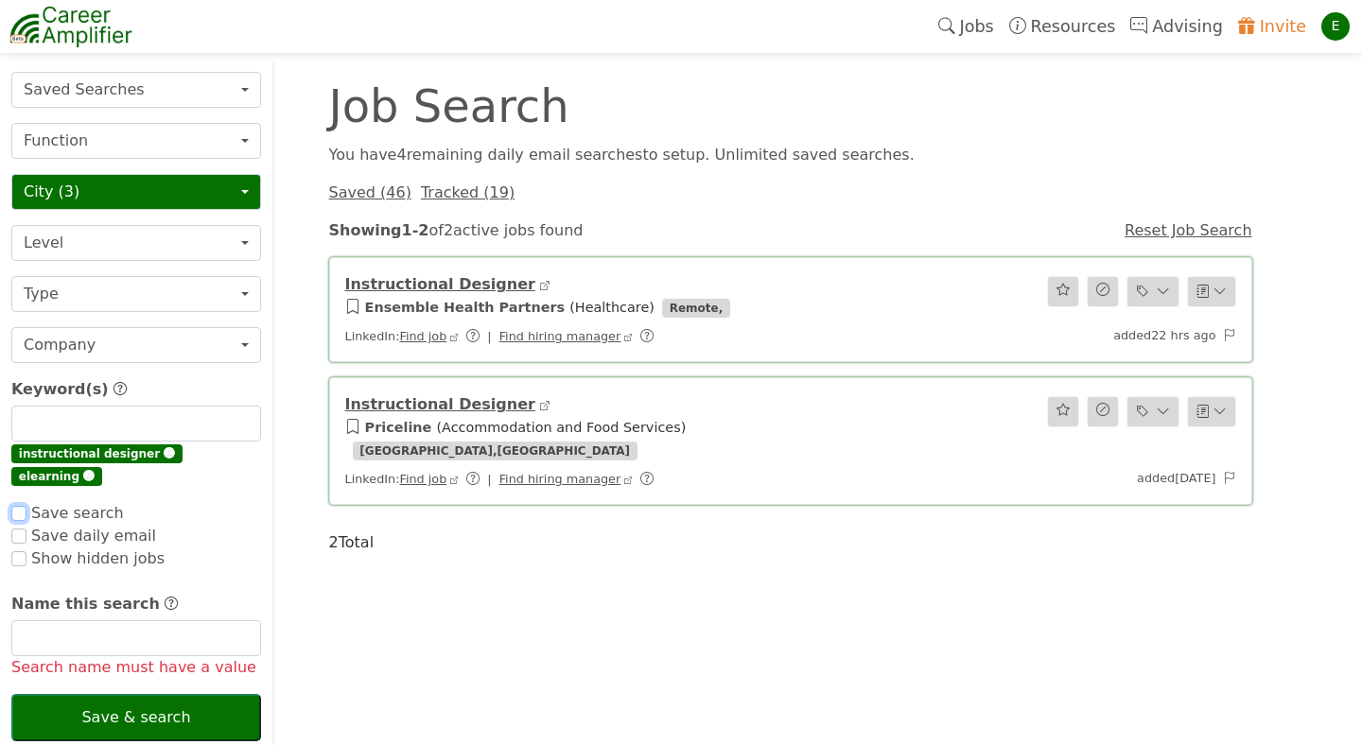
click at [18, 506] on input "checkbox" at bounding box center [18, 513] width 15 height 15
checkbox input "false"
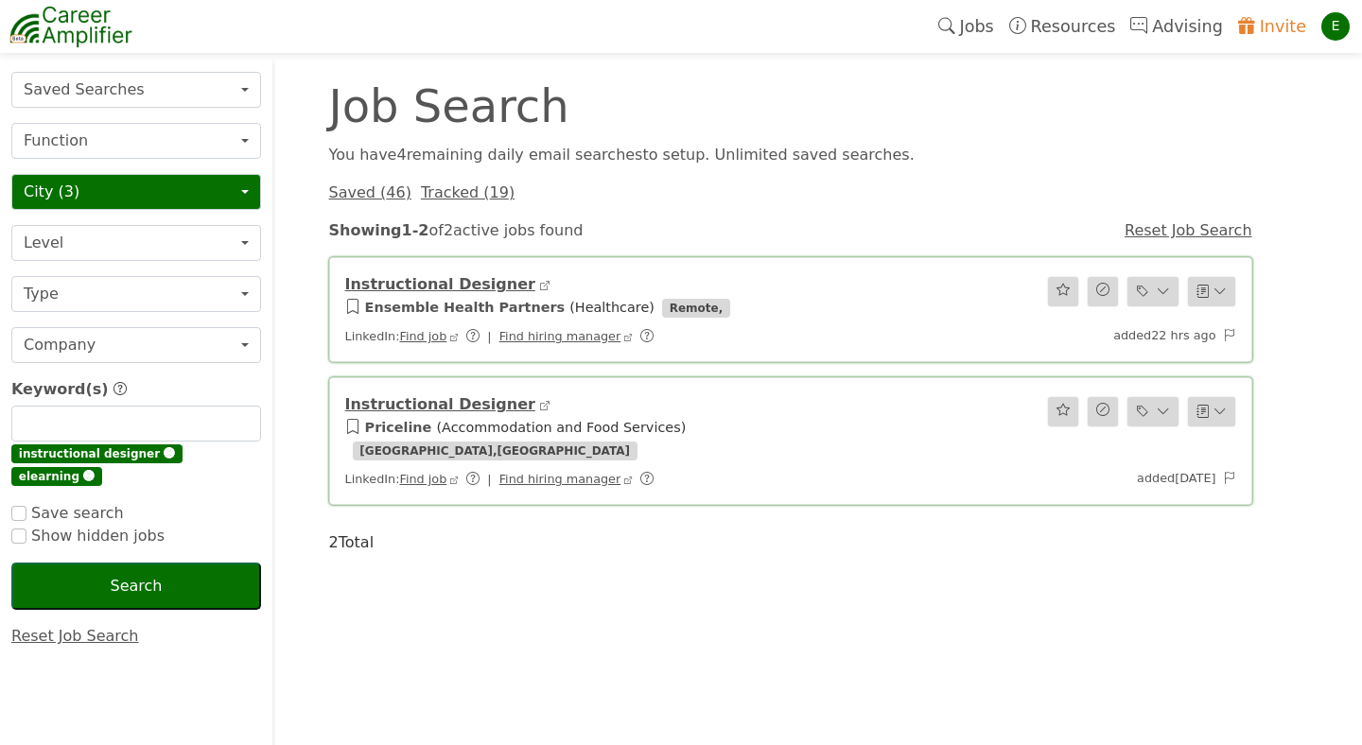
click at [65, 563] on button "Search" at bounding box center [136, 586] width 250 height 47
click at [150, 431] on input "text" at bounding box center [136, 424] width 250 height 36
click at [164, 453] on span "🅧" at bounding box center [169, 453] width 11 height 13
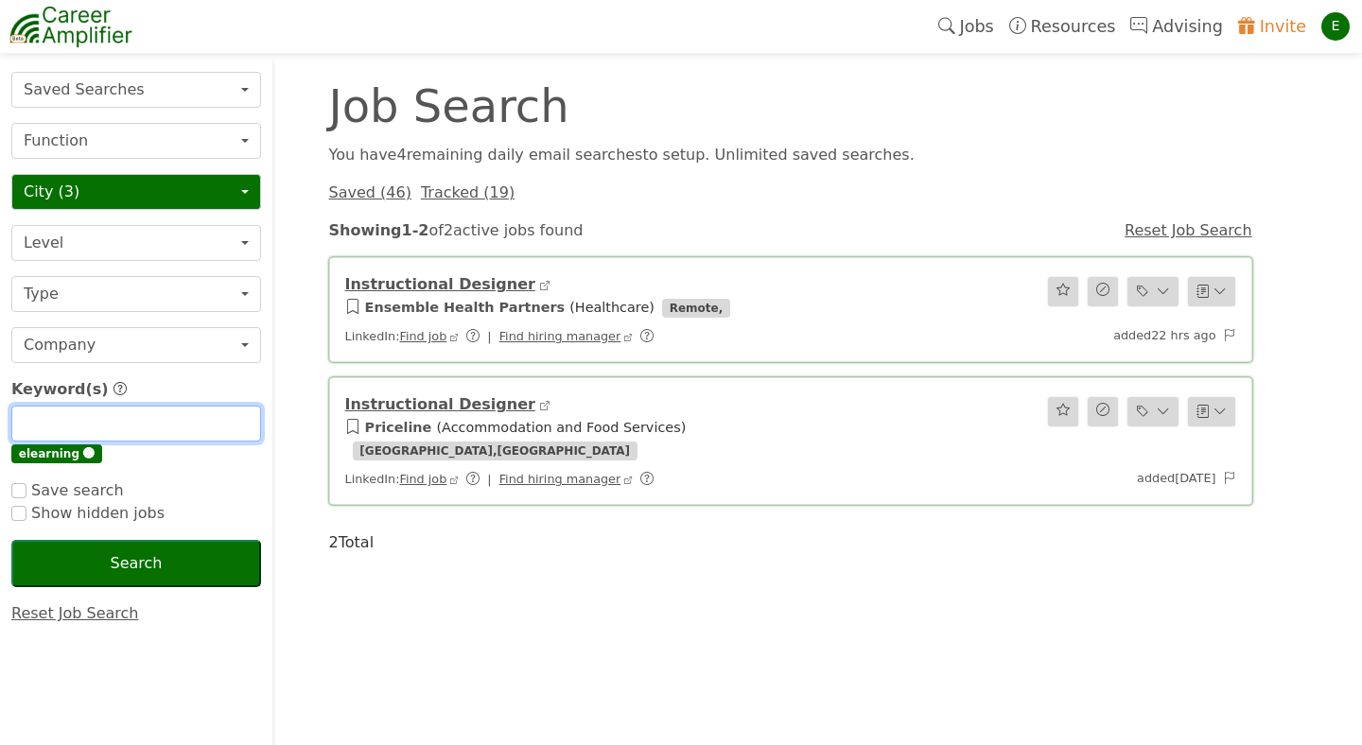
click at [127, 425] on input "text" at bounding box center [136, 424] width 250 height 36
type input "instructional design"
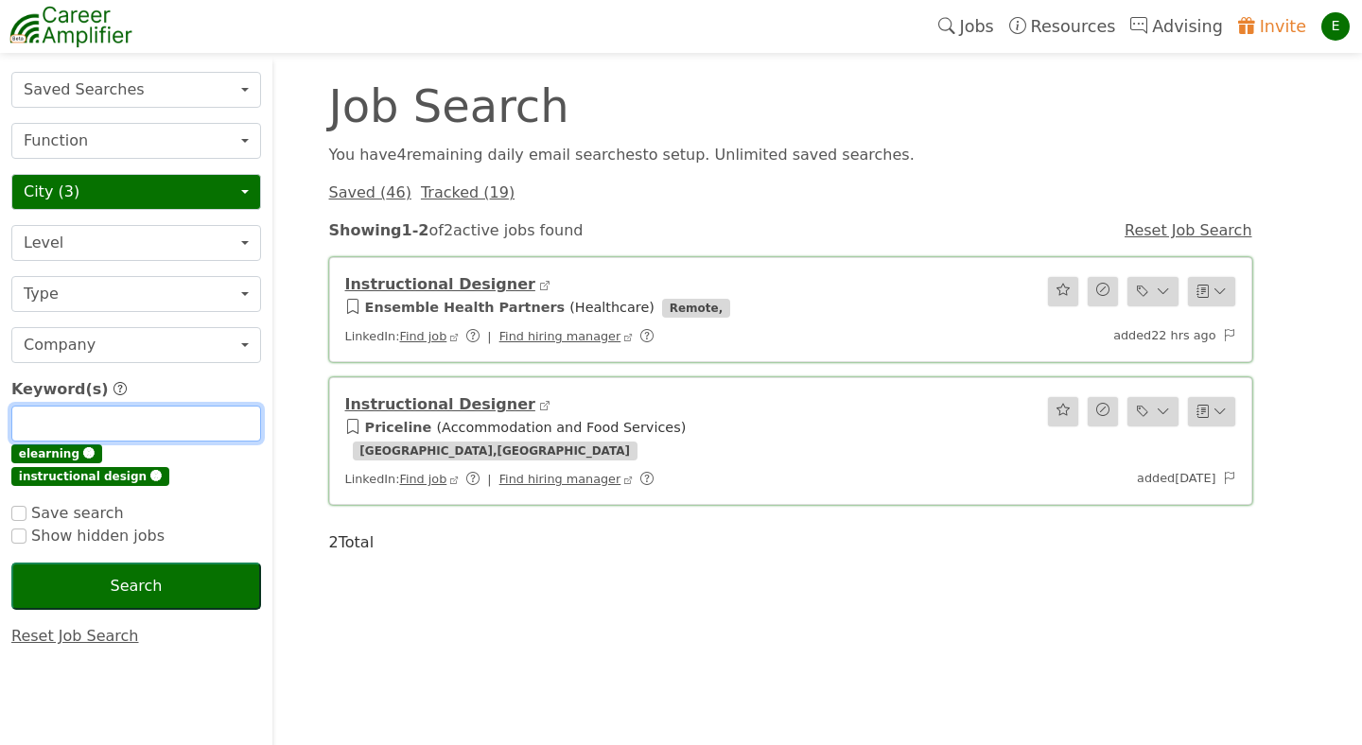
click at [143, 428] on input "text" at bounding box center [136, 424] width 250 height 36
type input "e-learning"
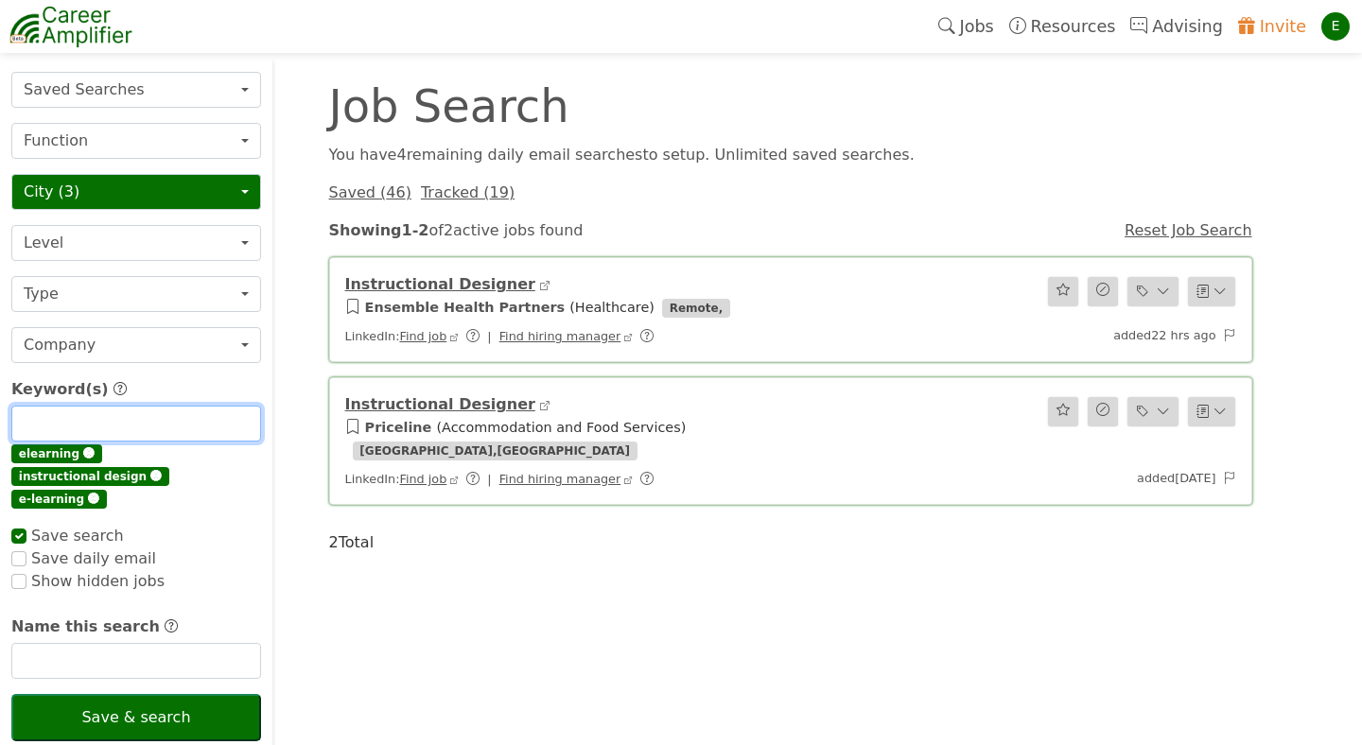
click at [141, 424] on input "text" at bounding box center [136, 424] width 250 height 36
checkbox input "true"
type input "e"
checkbox input "true"
type input "e"
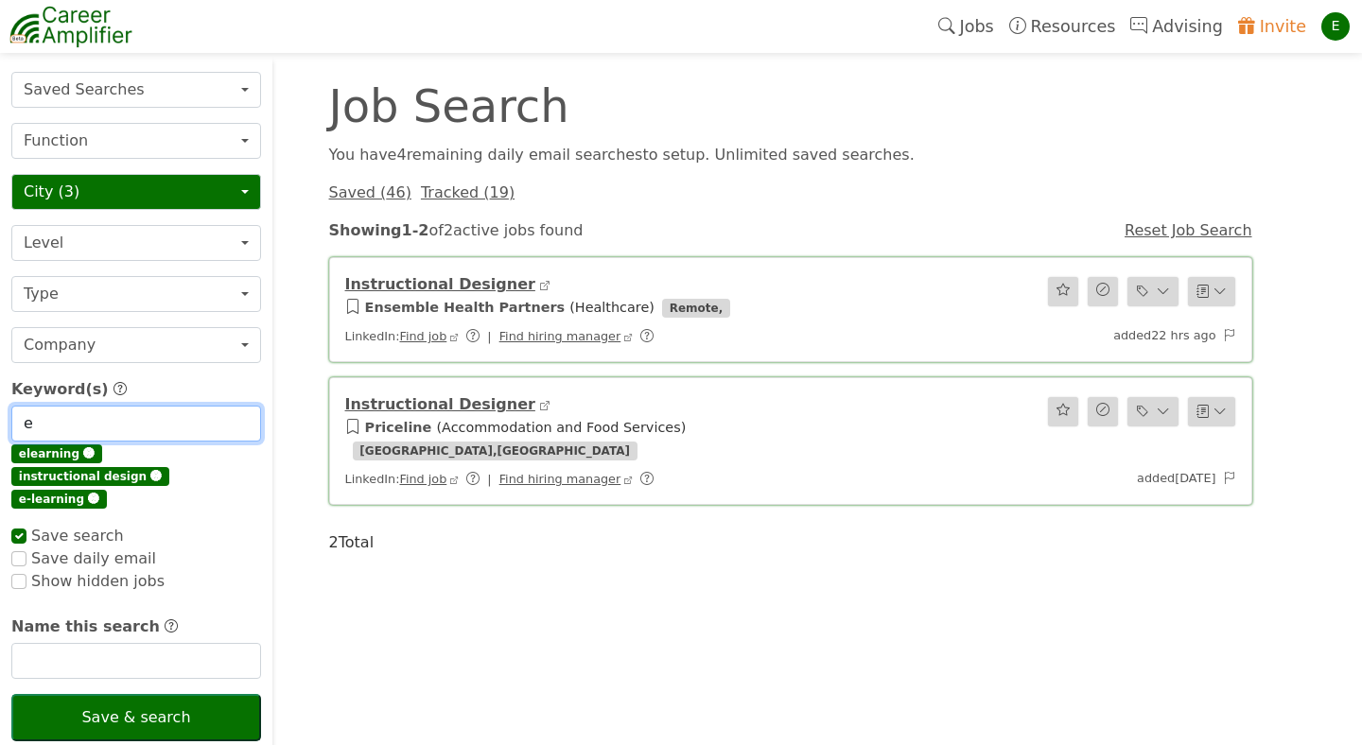
checkbox input "true"
type input "e l"
checkbox input "true"
type input "e le"
checkbox input "true"
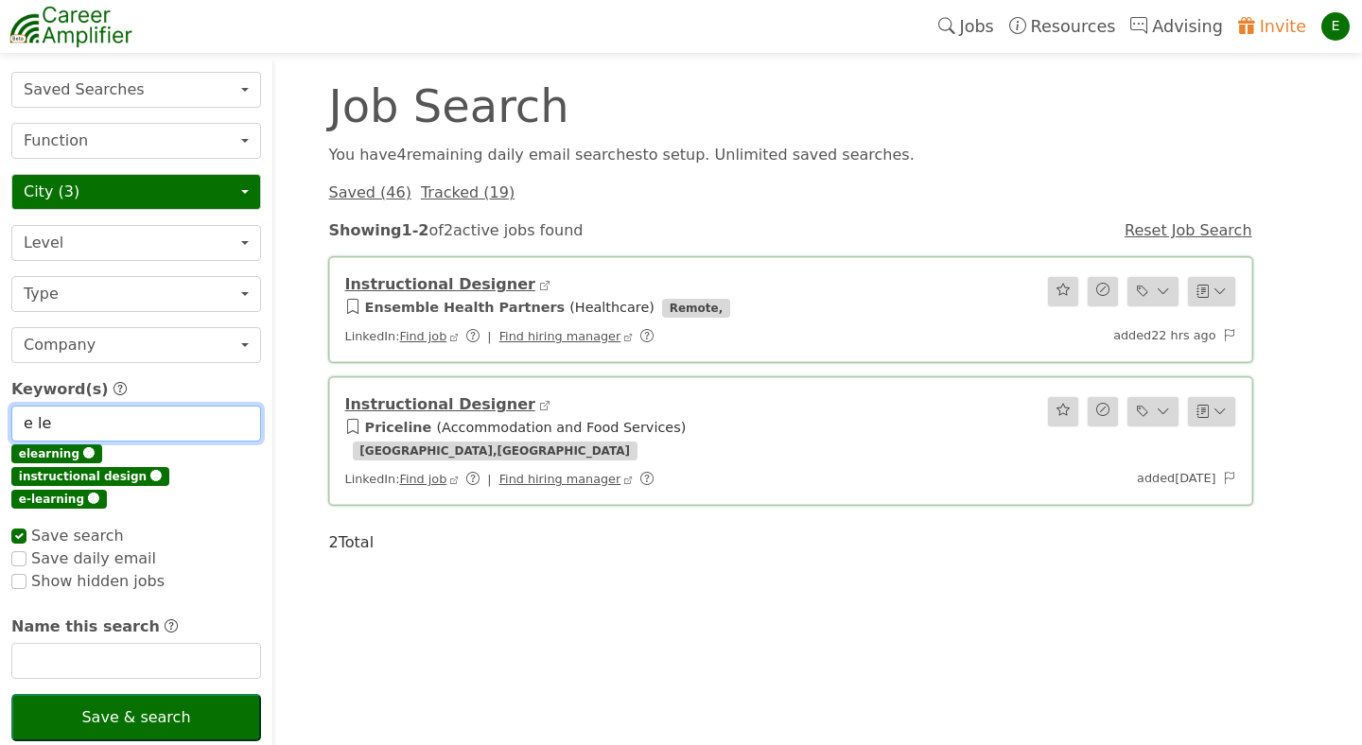
type input "e lea"
checkbox input "true"
type input "e [PERSON_NAME]"
checkbox input "true"
type input "e learn"
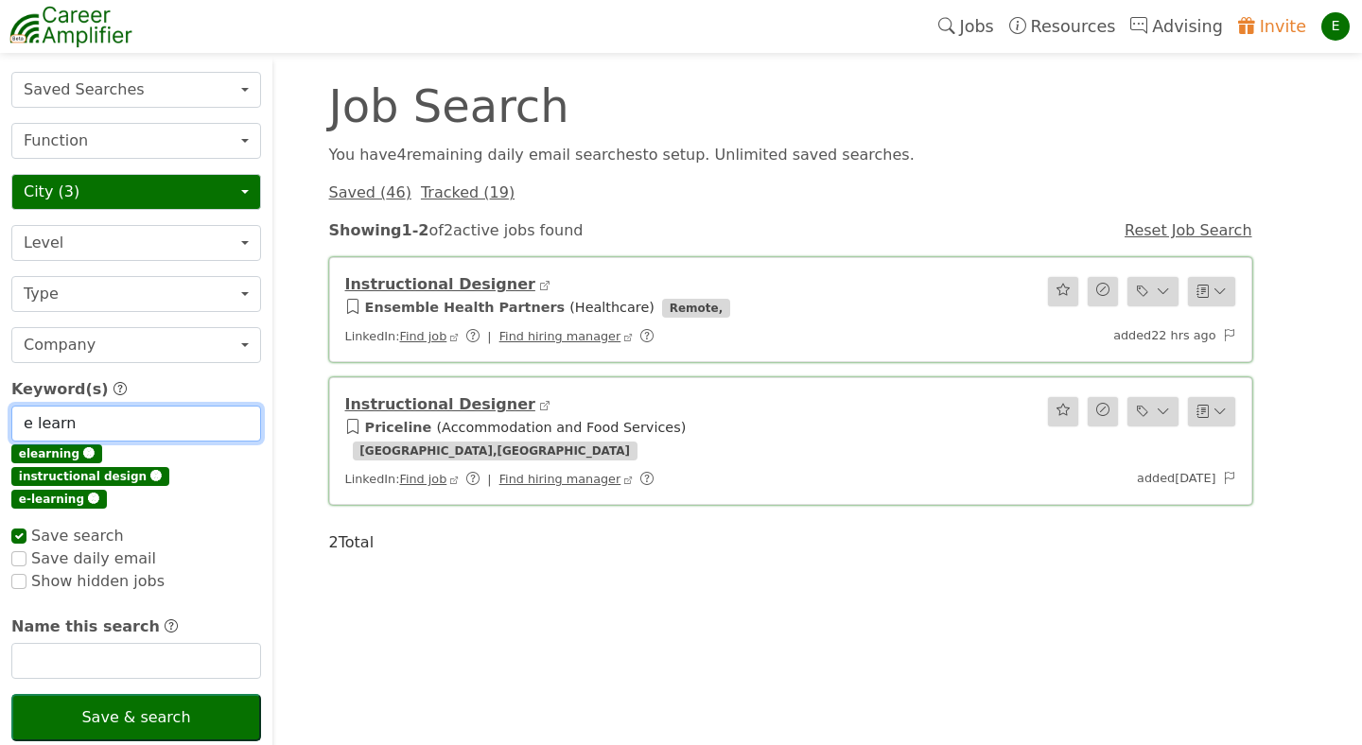
checkbox input "true"
type input "e learni"
checkbox input "true"
type input "e learnin"
checkbox input "true"
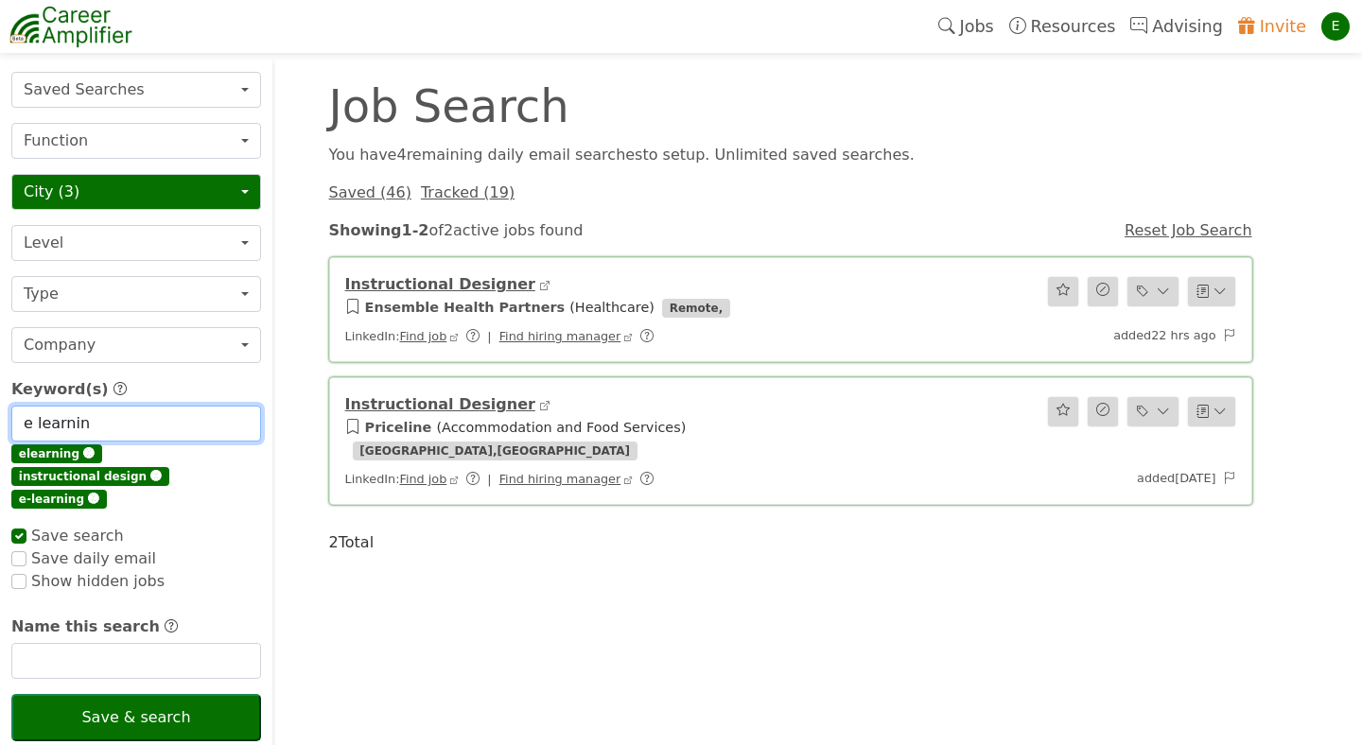
type input "e learning"
checkbox input "true"
type input "e learning"
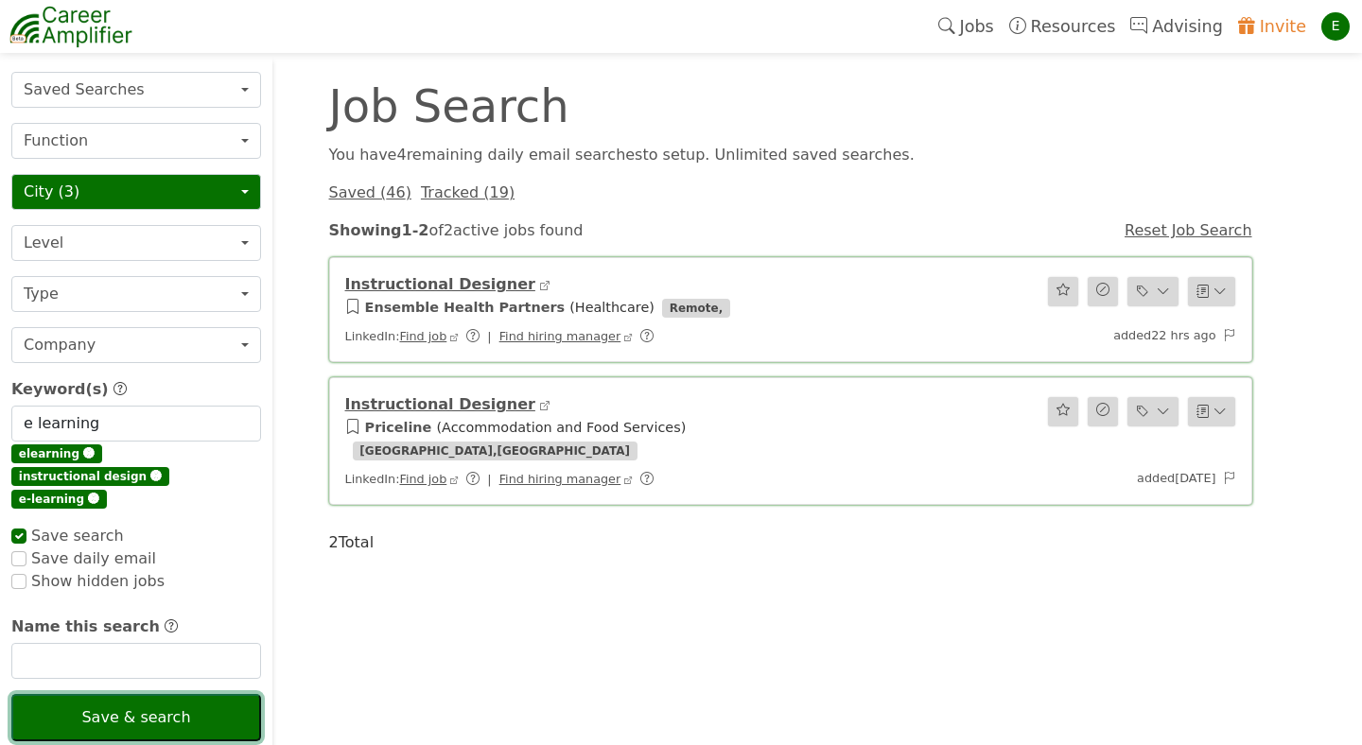
click at [163, 694] on button "Save & search" at bounding box center [136, 717] width 250 height 47
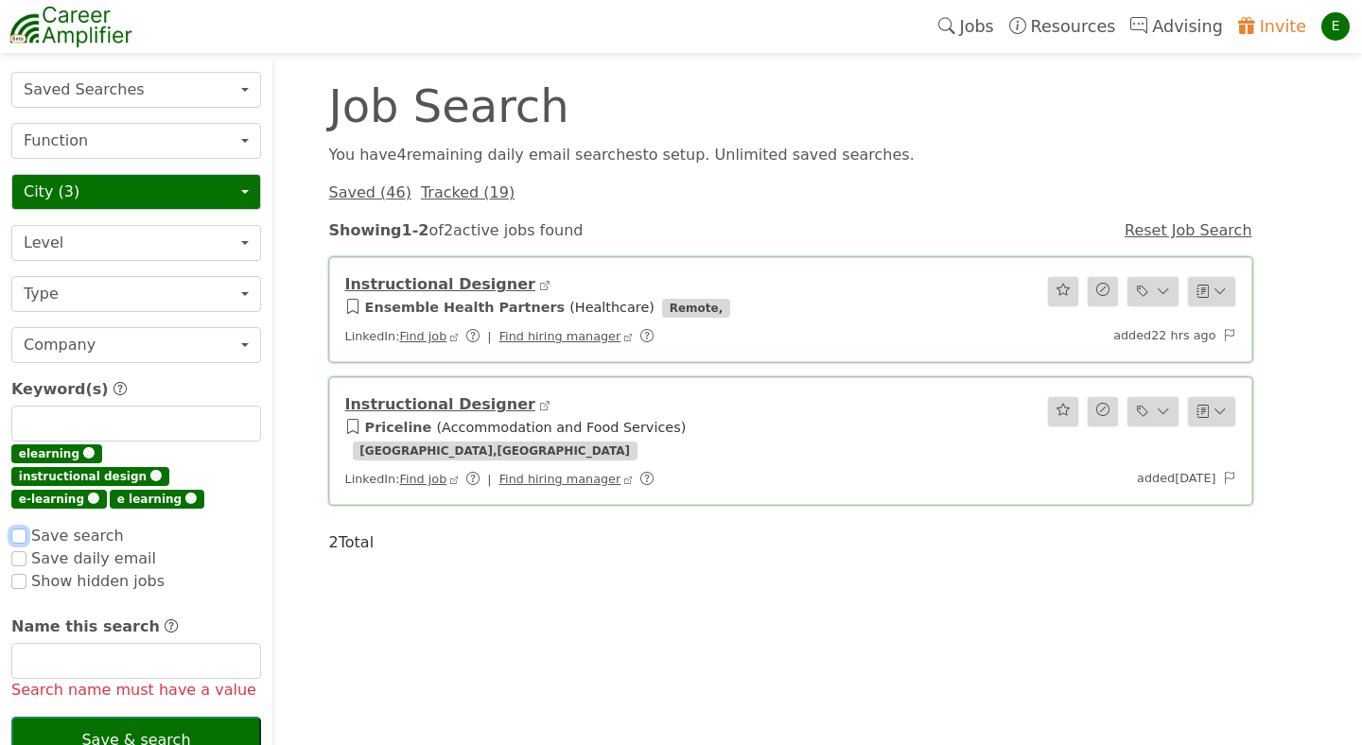
click at [22, 529] on input "checkbox" at bounding box center [18, 536] width 15 height 15
checkbox input "false"
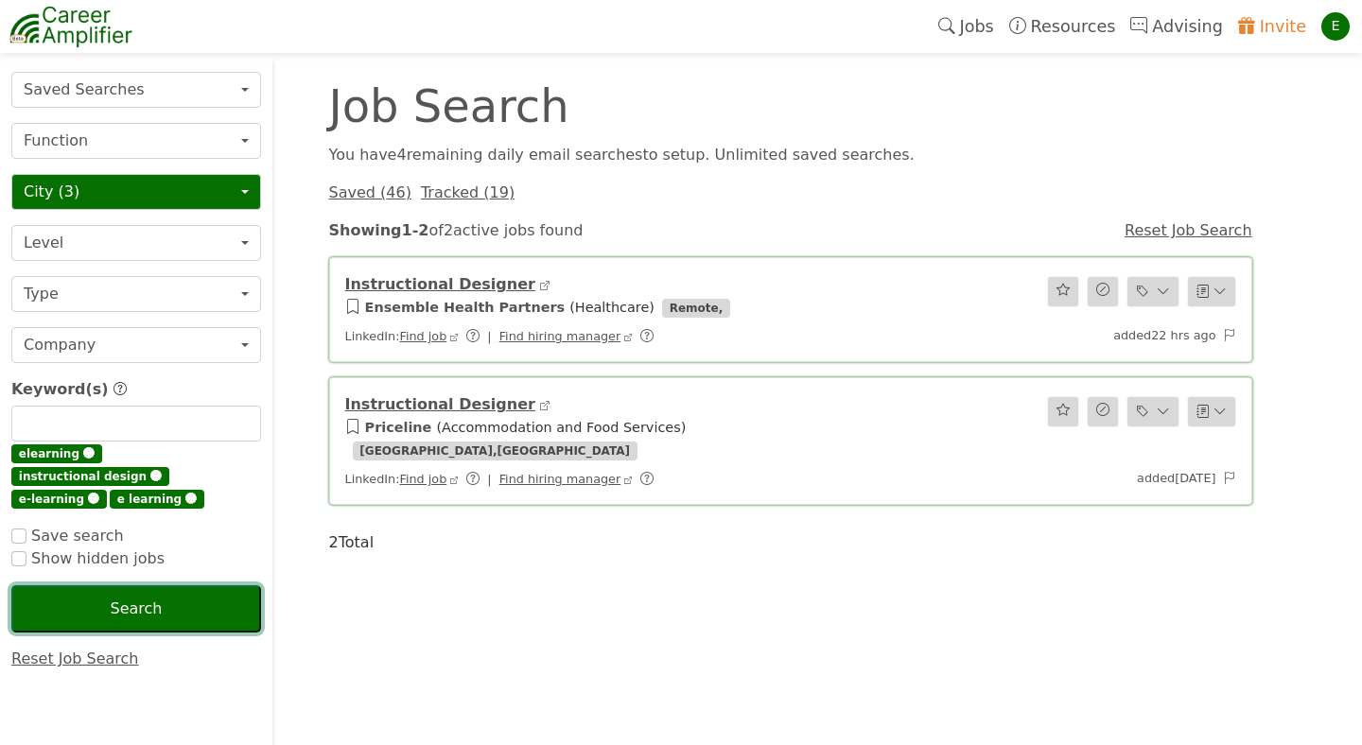
click at [59, 599] on button "Search" at bounding box center [136, 608] width 250 height 47
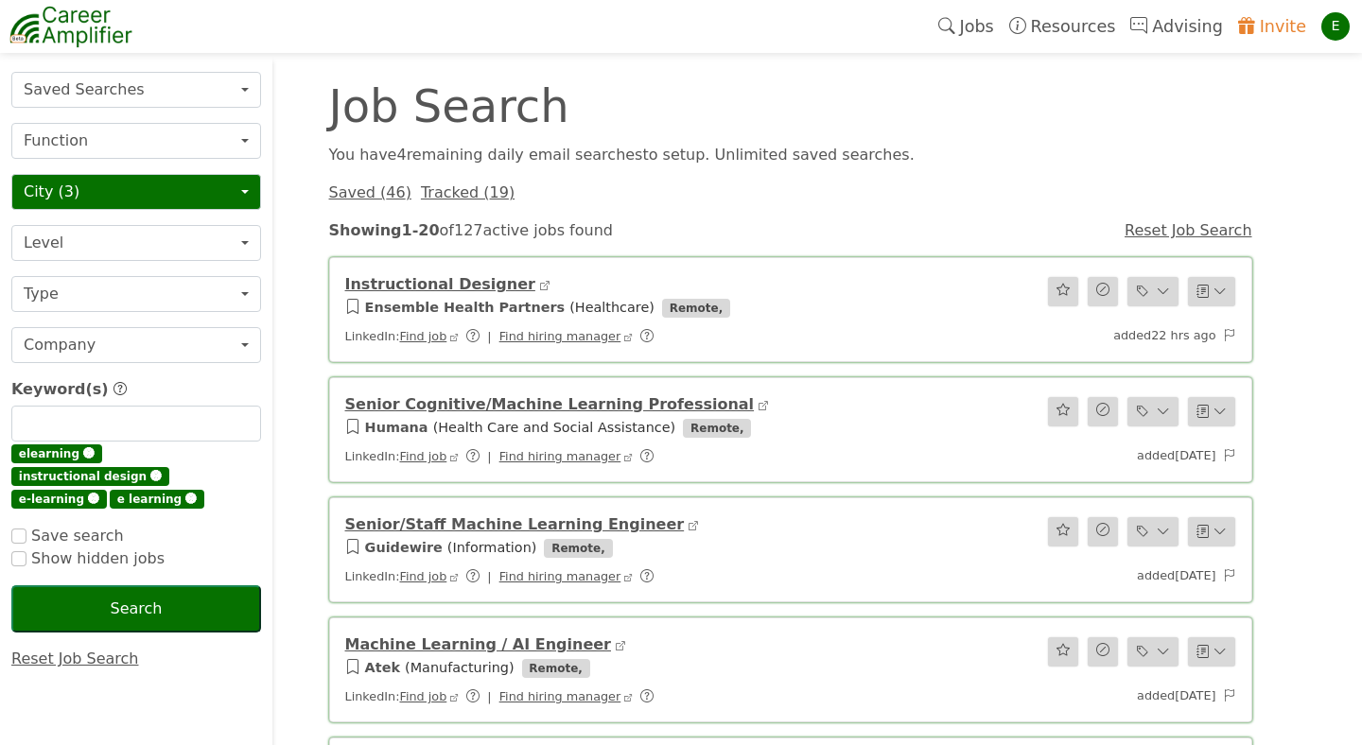
click at [185, 493] on span "🅧" at bounding box center [190, 499] width 11 height 13
click at [162, 419] on input "text" at bounding box center [136, 424] width 250 height 36
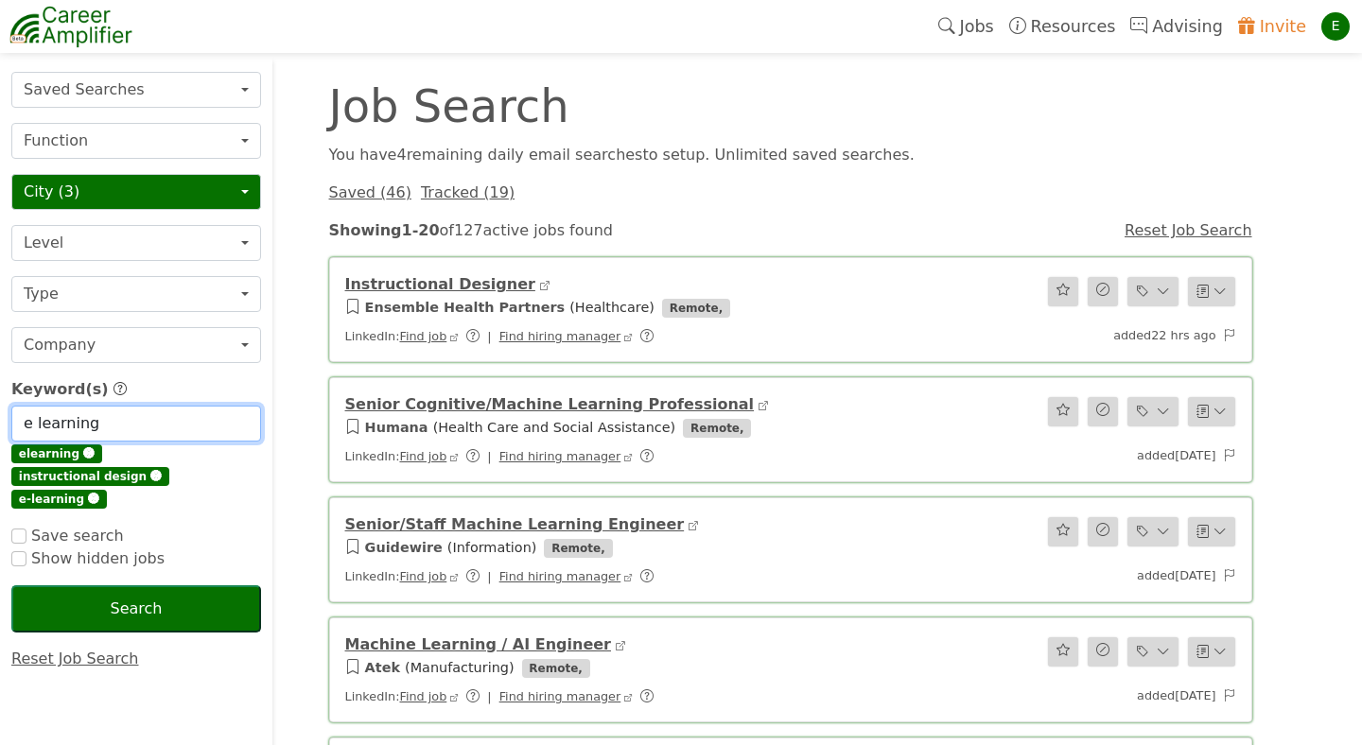
type input "e learning"
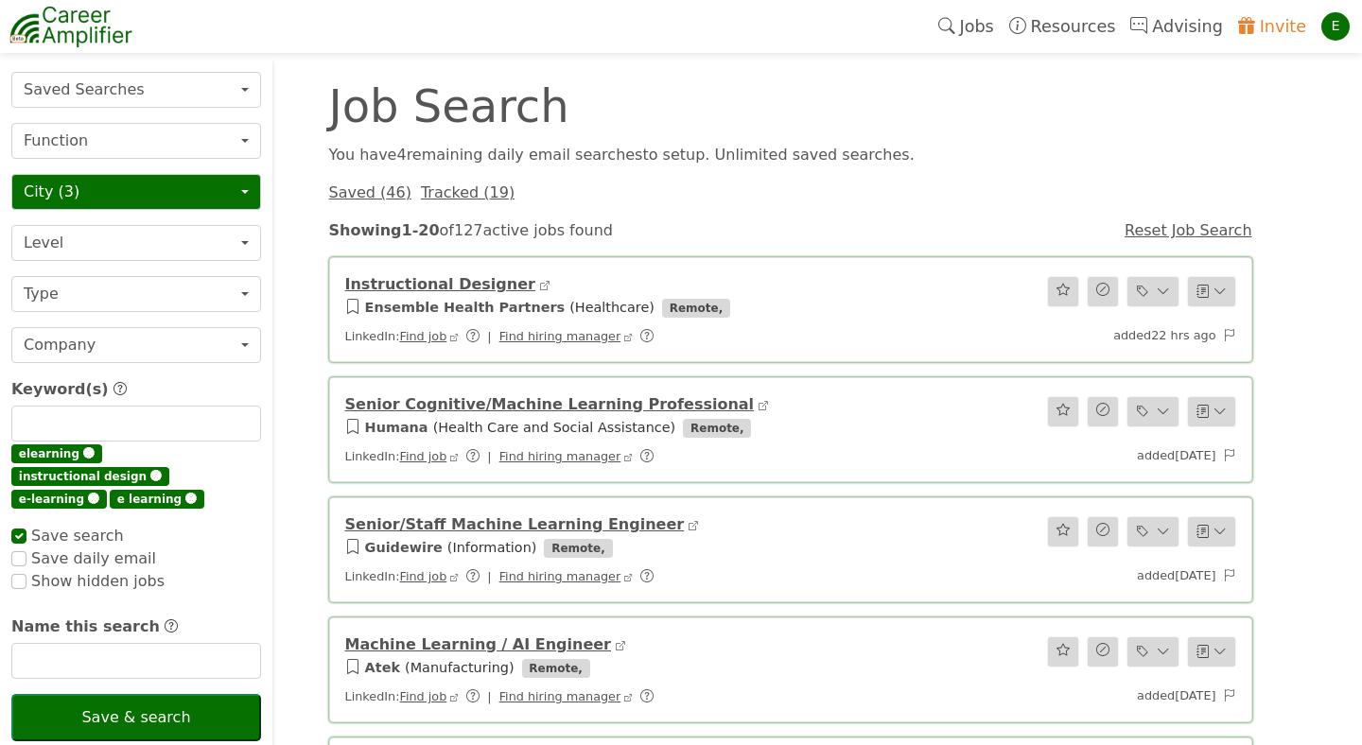
click at [185, 493] on span "🅧" at bounding box center [190, 499] width 11 height 13
click at [155, 426] on input "text" at bounding box center [136, 424] width 250 height 36
click at [83, 453] on span "🅧" at bounding box center [88, 453] width 11 height 13
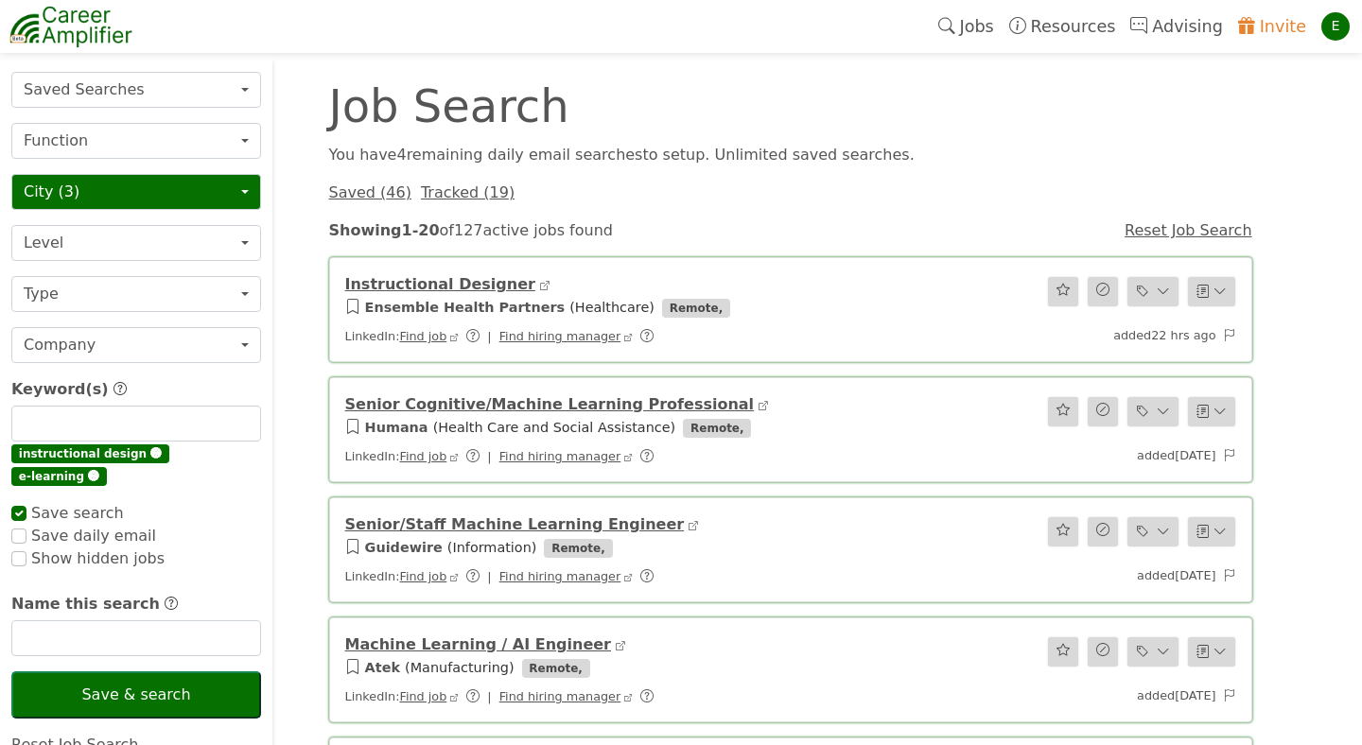
click at [99, 470] on span "🅧" at bounding box center [93, 476] width 11 height 13
checkbox input "true"
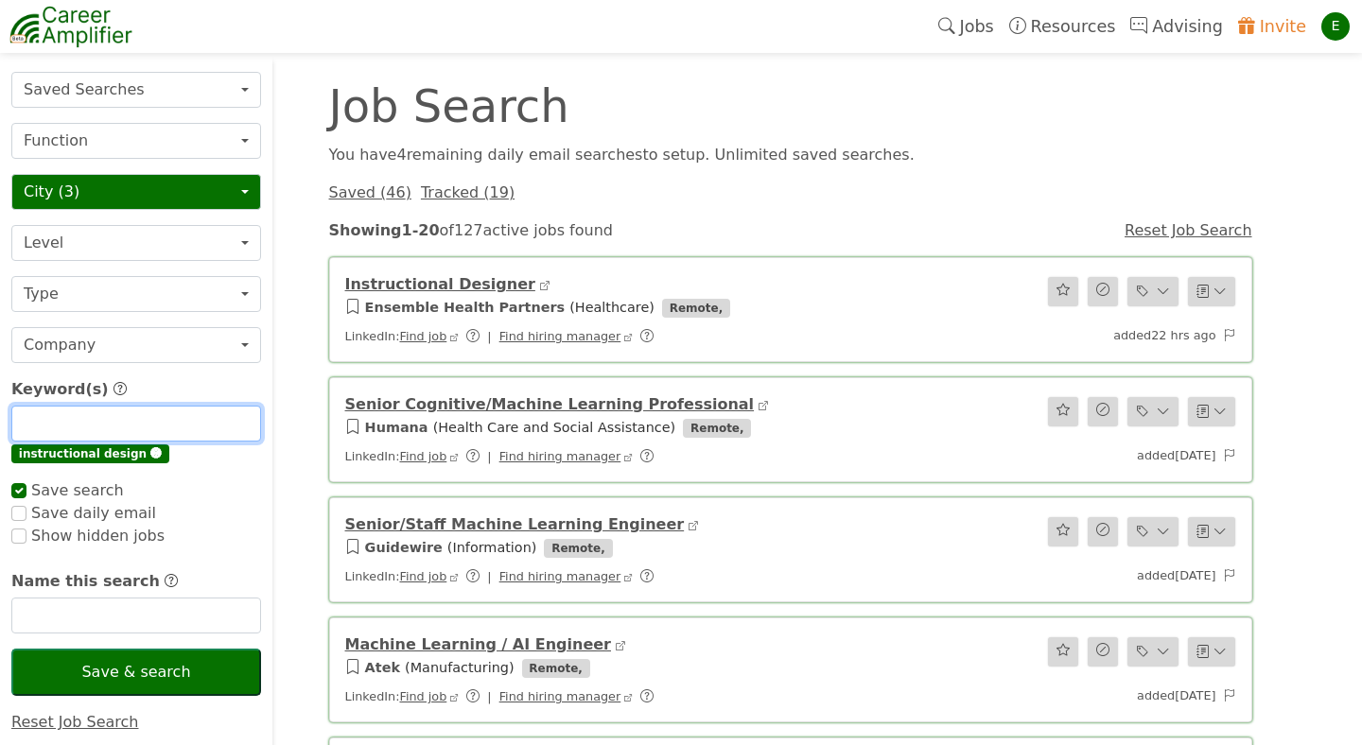
click at [228, 423] on input "text" at bounding box center [136, 424] width 250 height 36
type input "l"
checkbox input "true"
type input "le"
checkbox input "true"
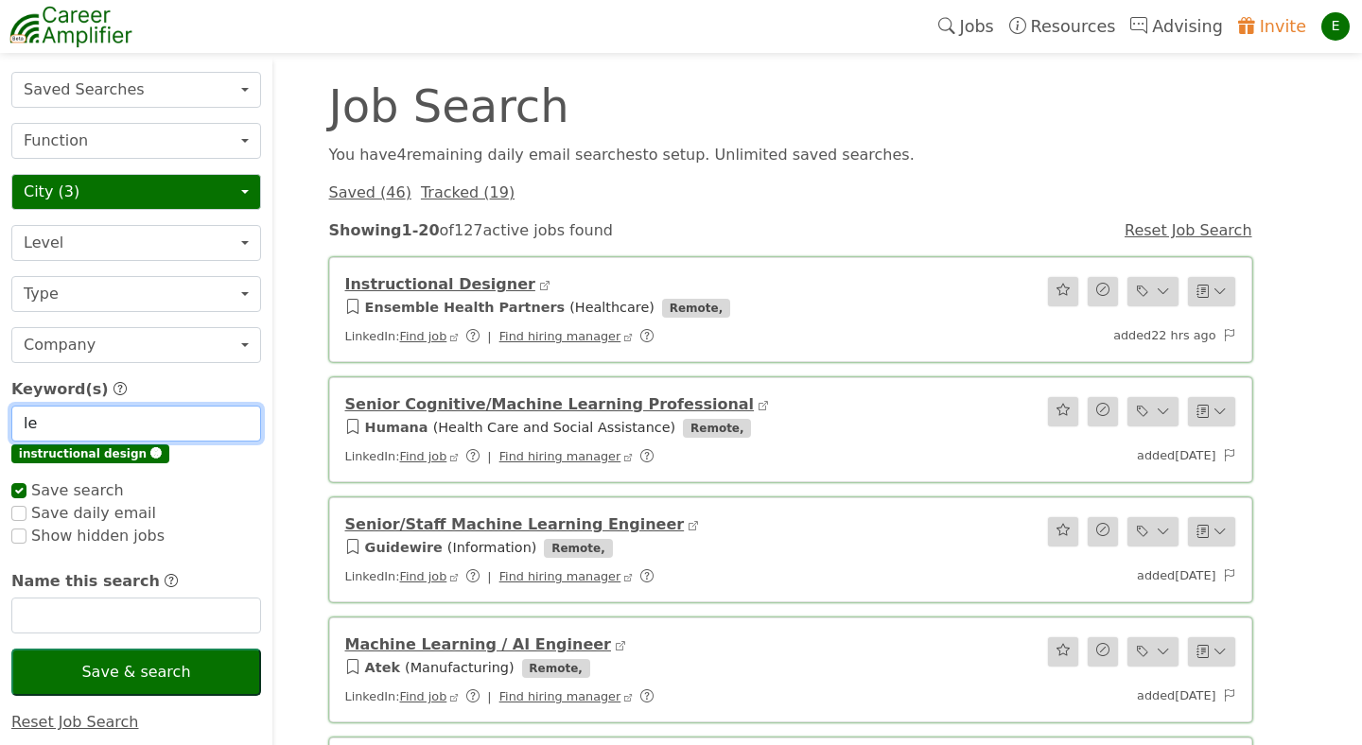
type input "lea"
checkbox input "true"
type input "lear"
checkbox input "true"
type input "learn"
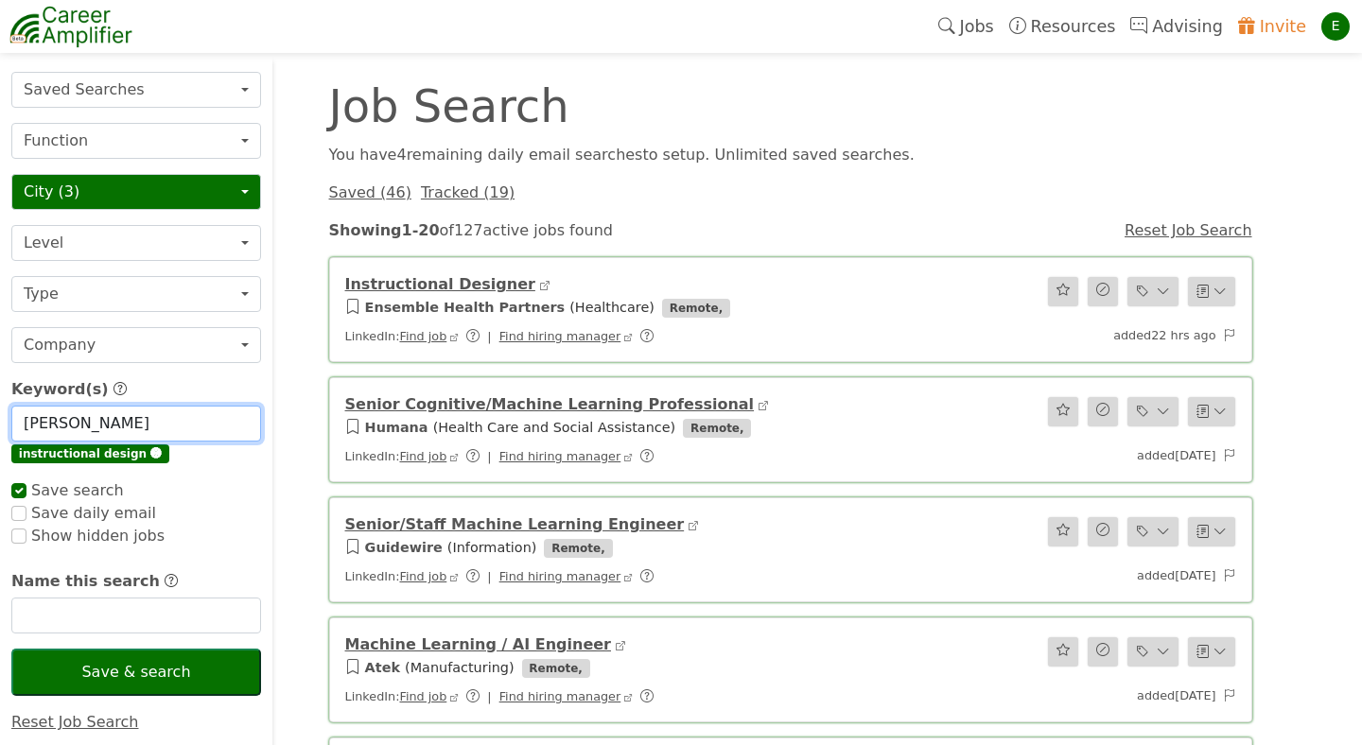
checkbox input "true"
type input "learni"
checkbox input "true"
type input "learnin"
checkbox input "true"
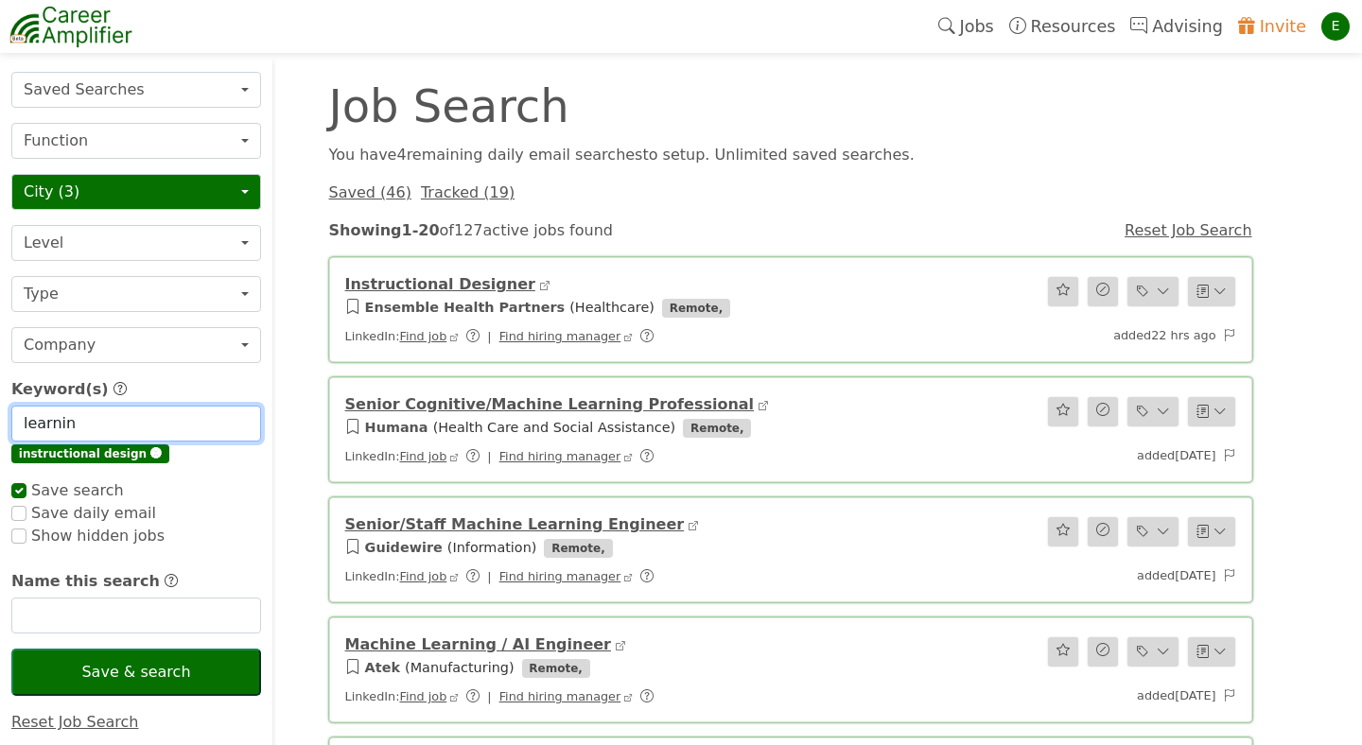
type input "learning"
checkbox input "true"
type input "learning"
checkbox input "false"
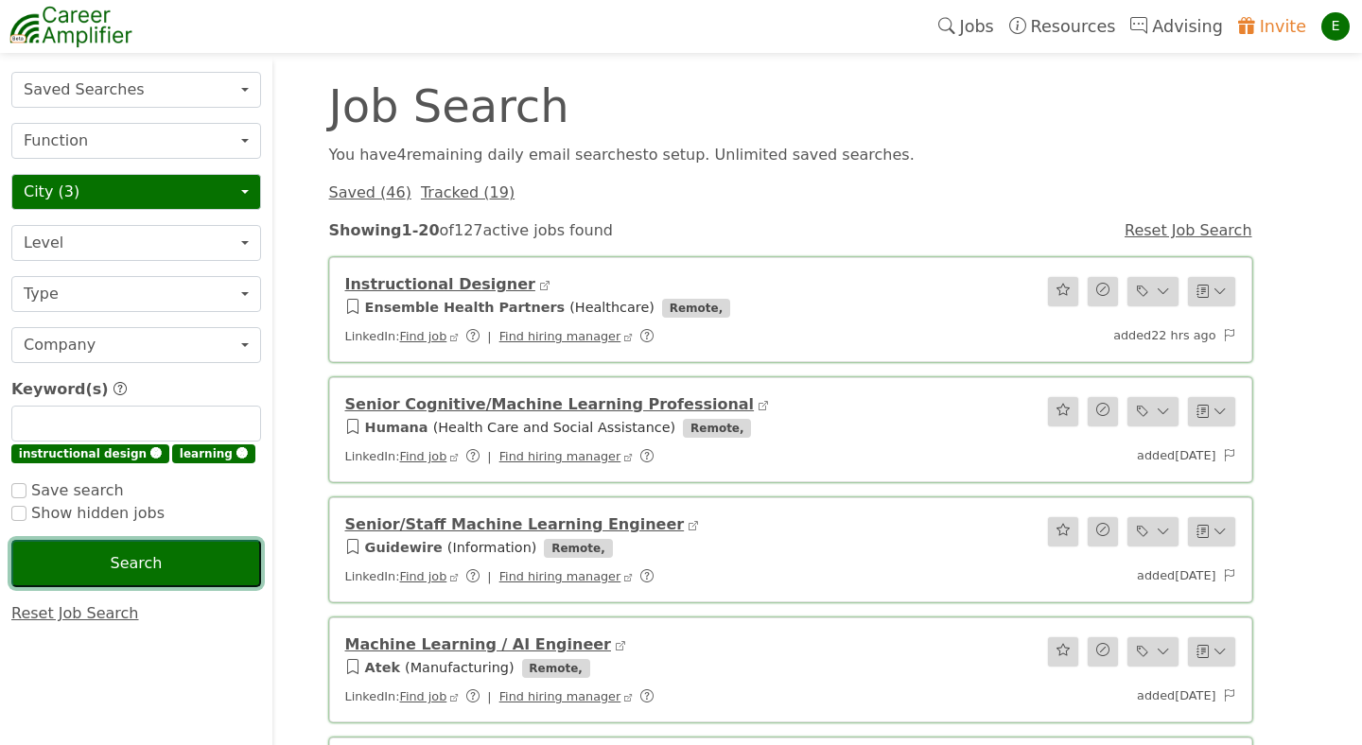
click at [144, 554] on button "Search" at bounding box center [136, 563] width 250 height 47
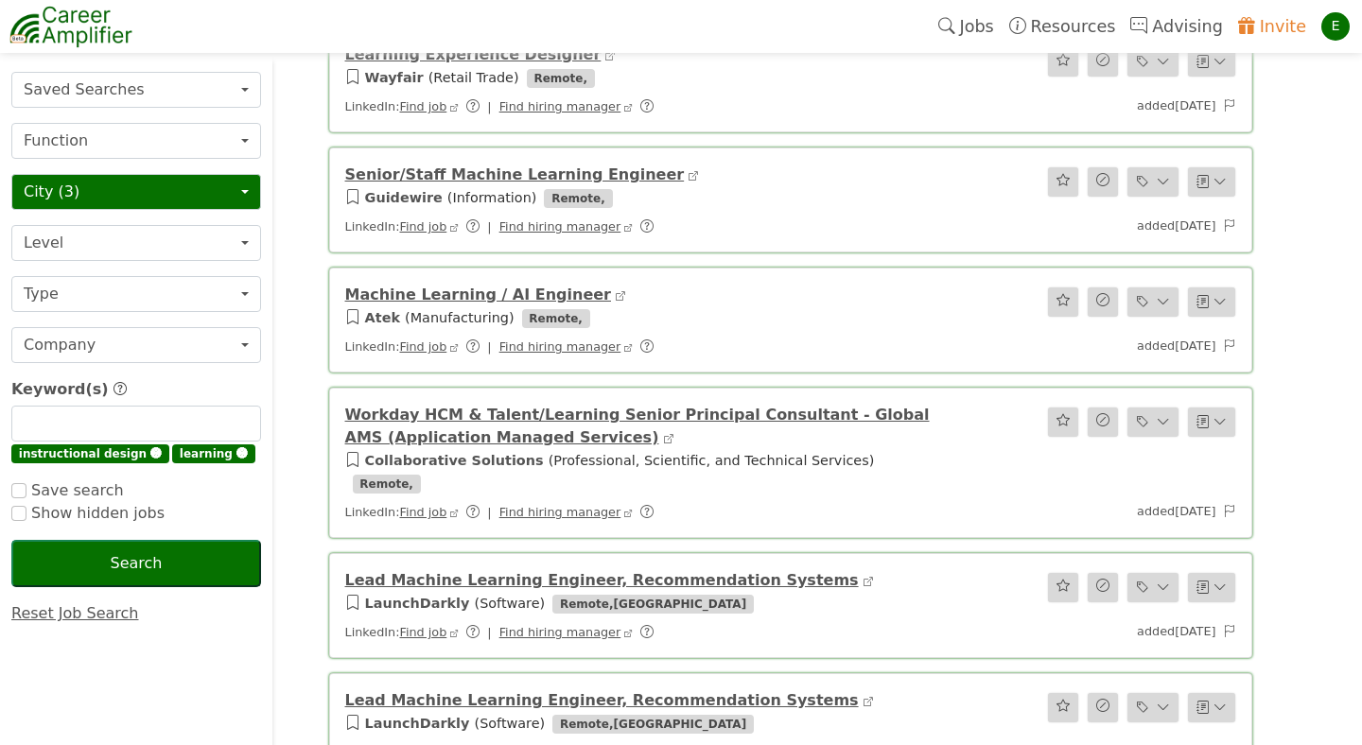
scroll to position [769, 0]
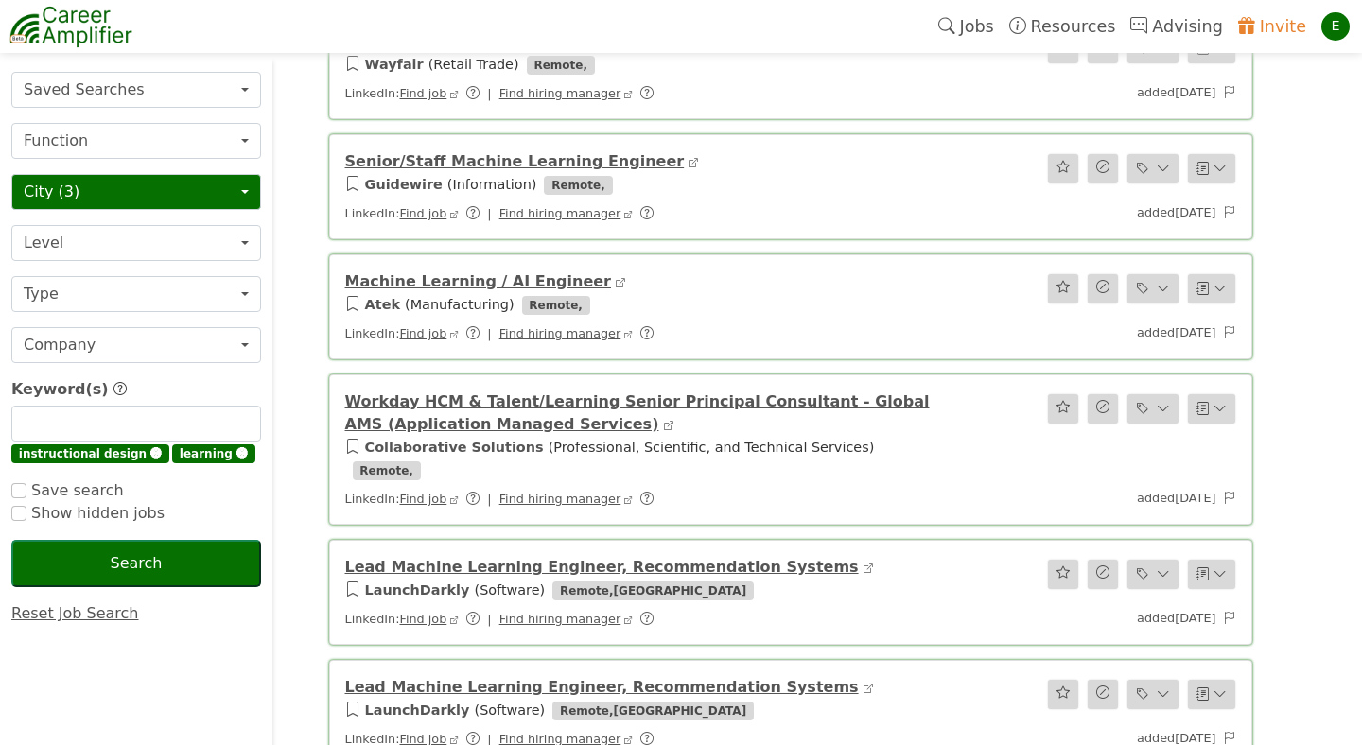
click at [236, 455] on span "🅧" at bounding box center [241, 453] width 11 height 13
click at [217, 423] on input "text" at bounding box center [136, 424] width 250 height 36
type input "e-learning"
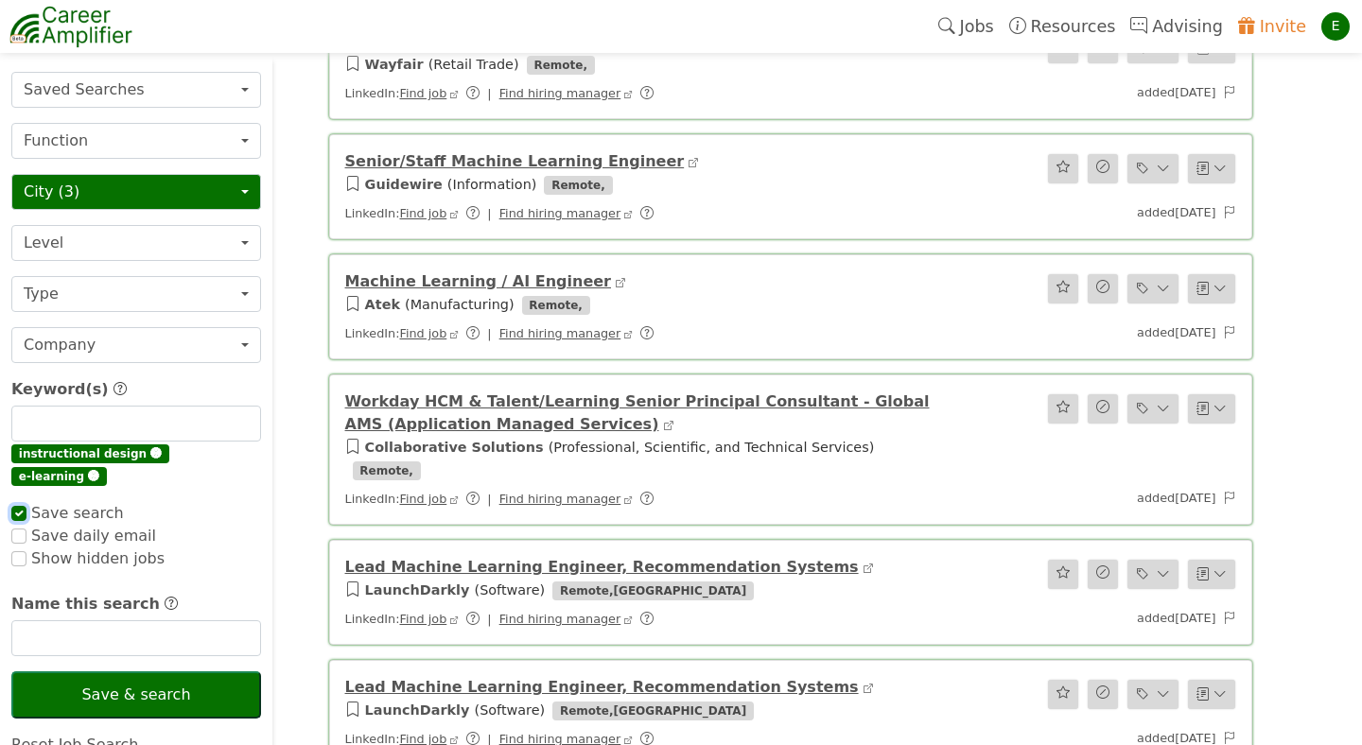
click at [21, 506] on input "checkbox" at bounding box center [18, 513] width 15 height 15
checkbox input "false"
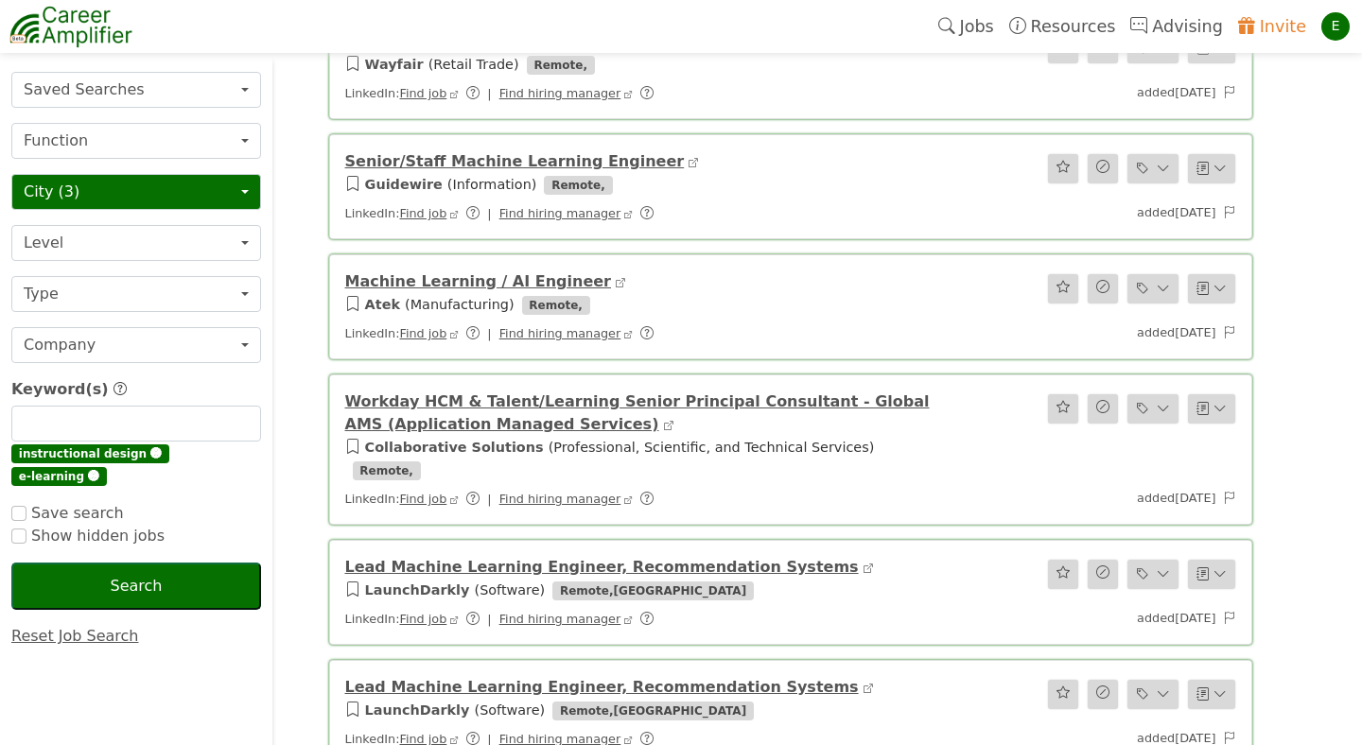
click at [78, 563] on button "Search" at bounding box center [136, 586] width 250 height 47
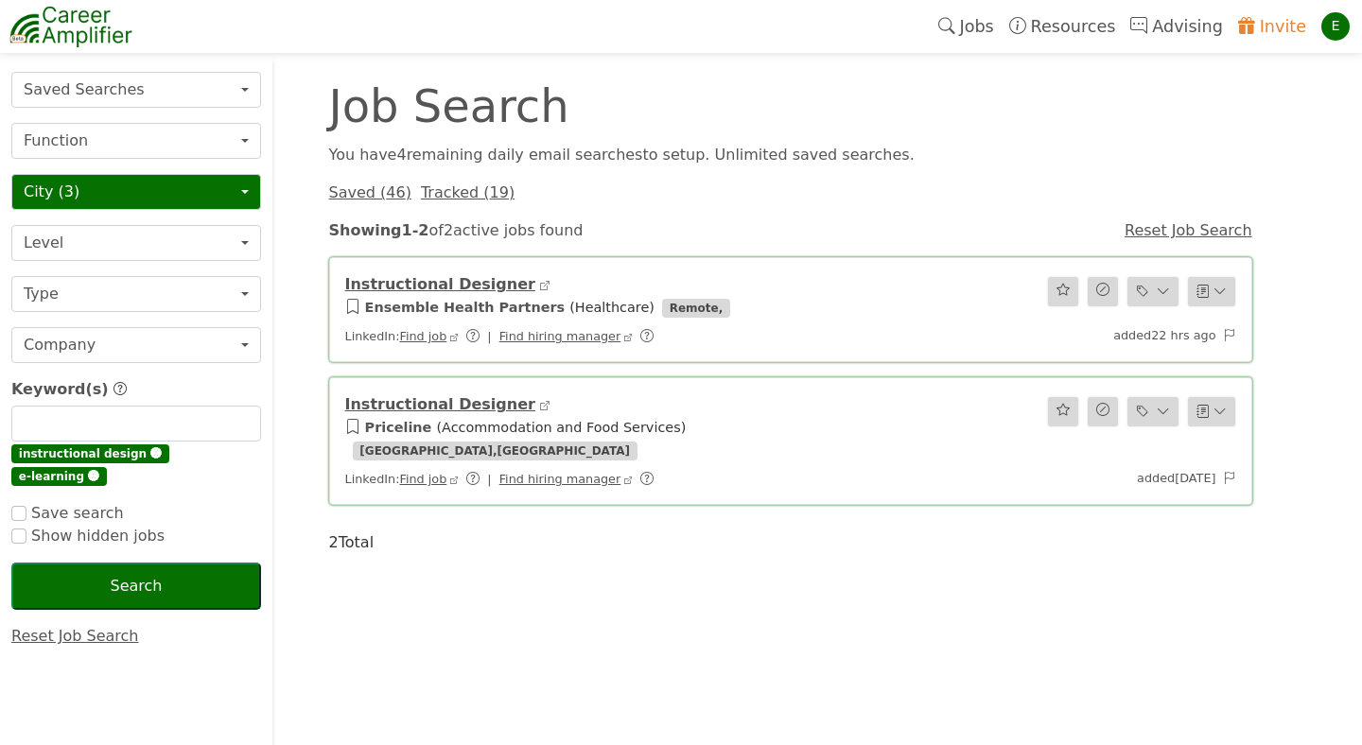
click at [1071, 24] on link "Resources" at bounding box center [1062, 26] width 122 height 43
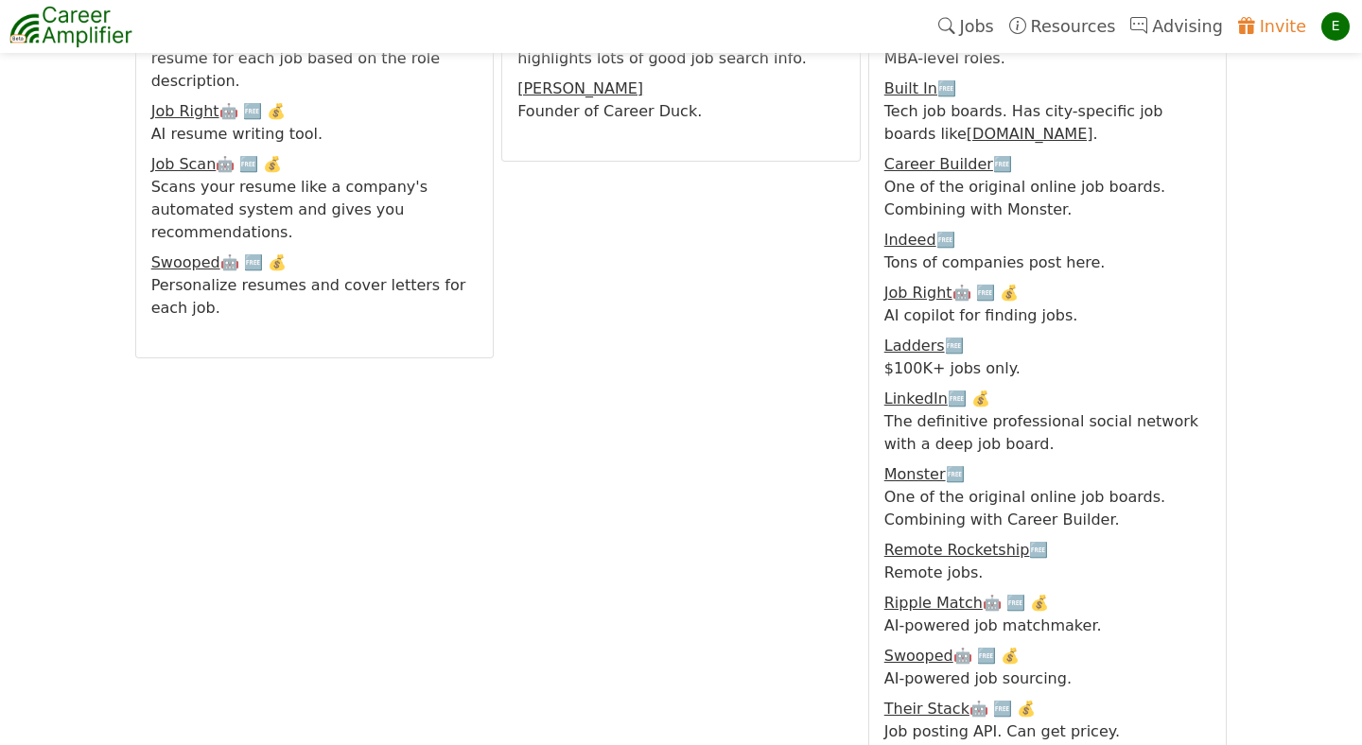
scroll to position [475, 0]
